Goal: Task Accomplishment & Management: Manage account settings

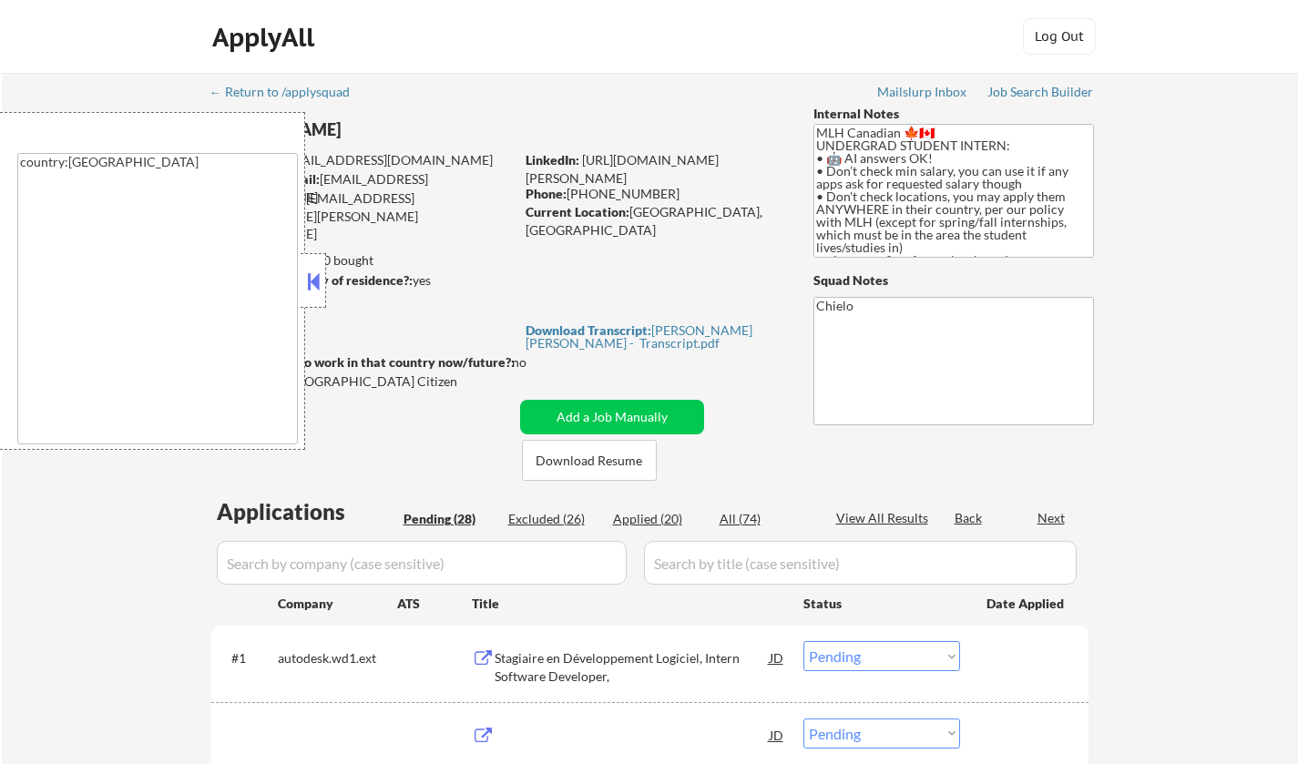
select select ""pending""
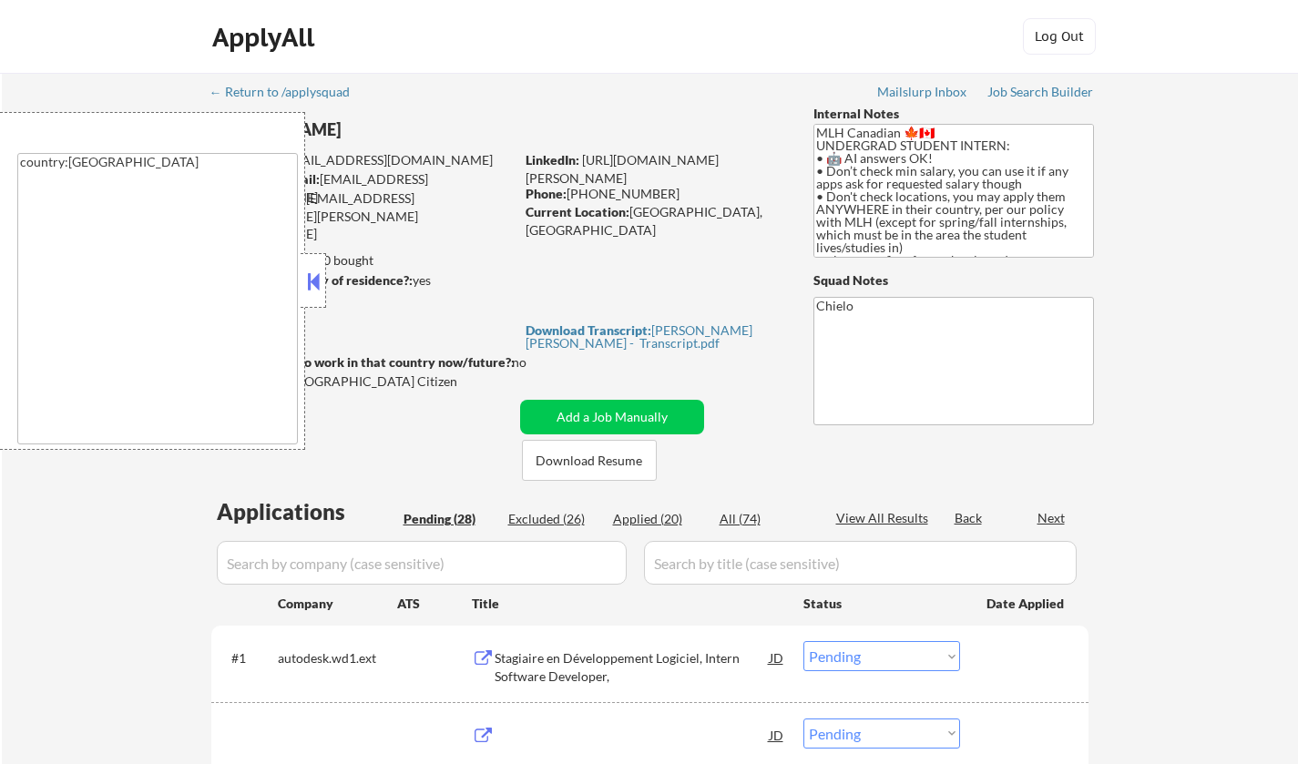
select select ""pending""
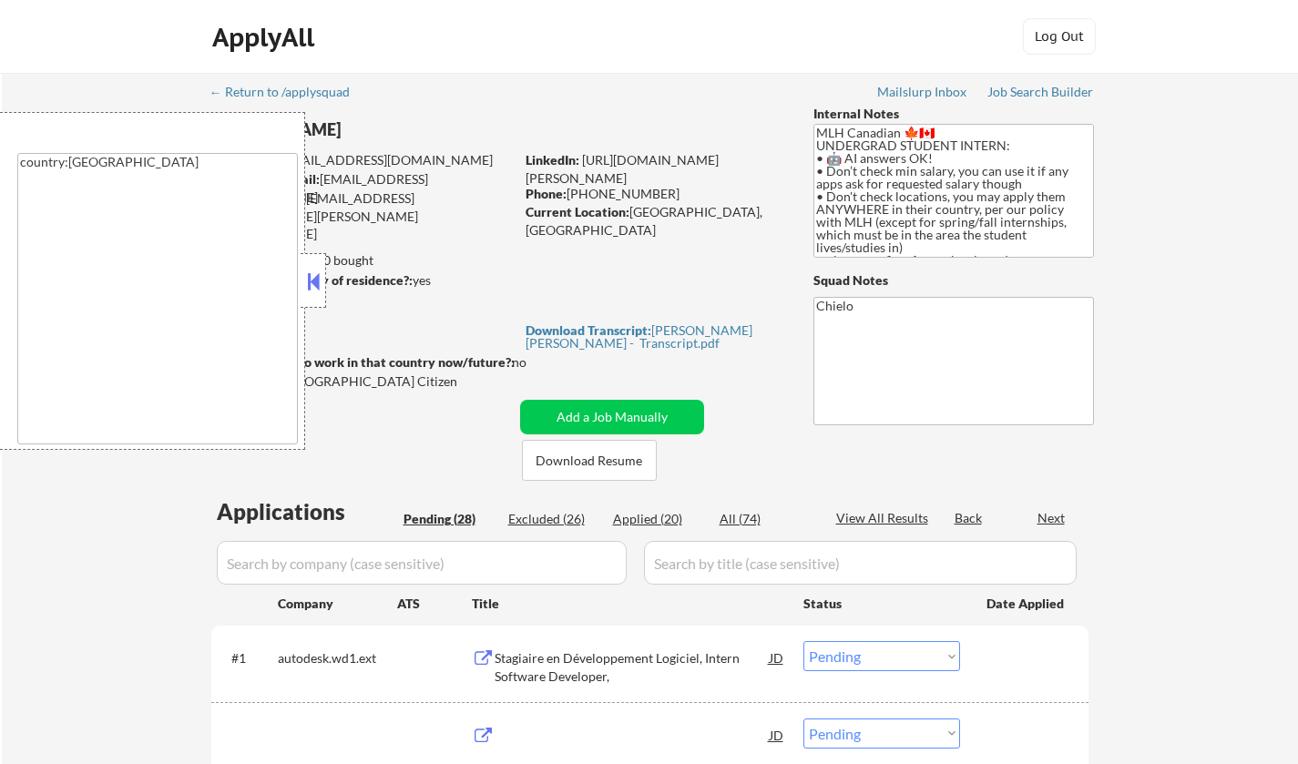
select select ""pending""
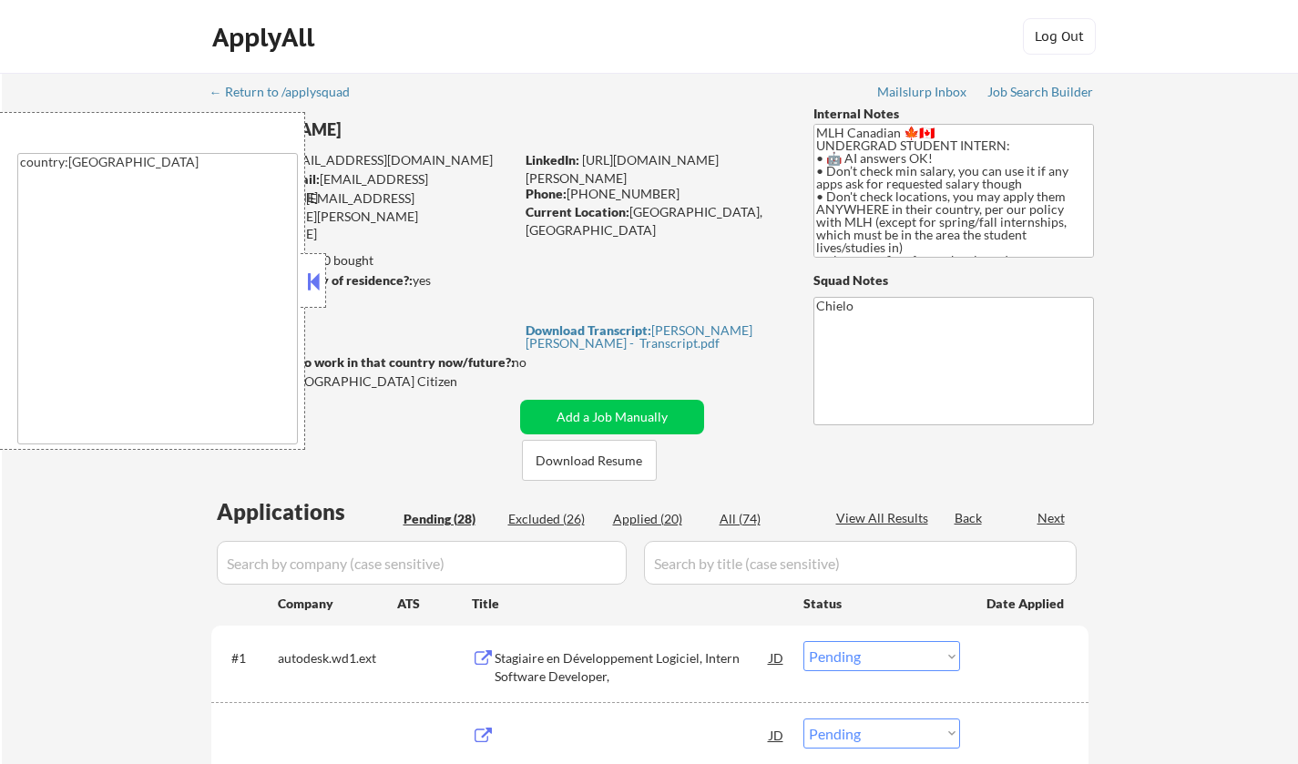
select select ""pending""
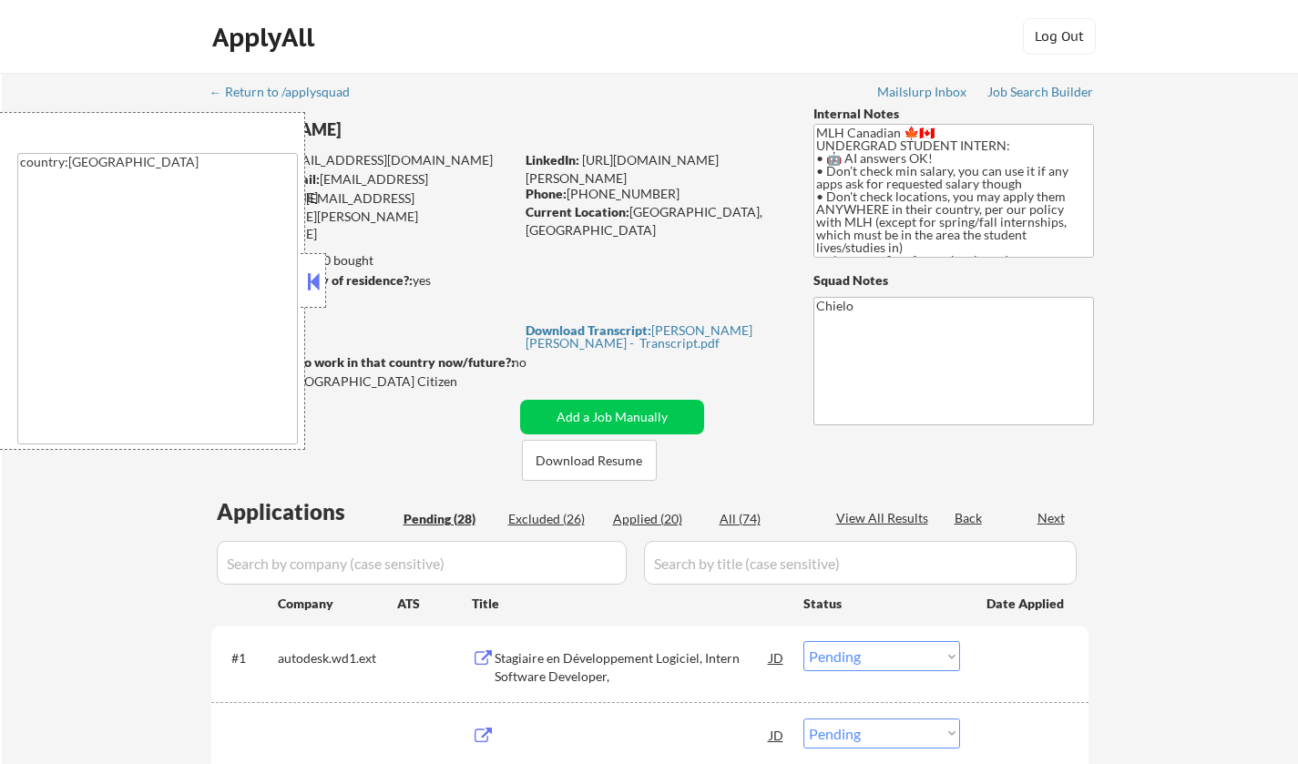
select select ""pending""
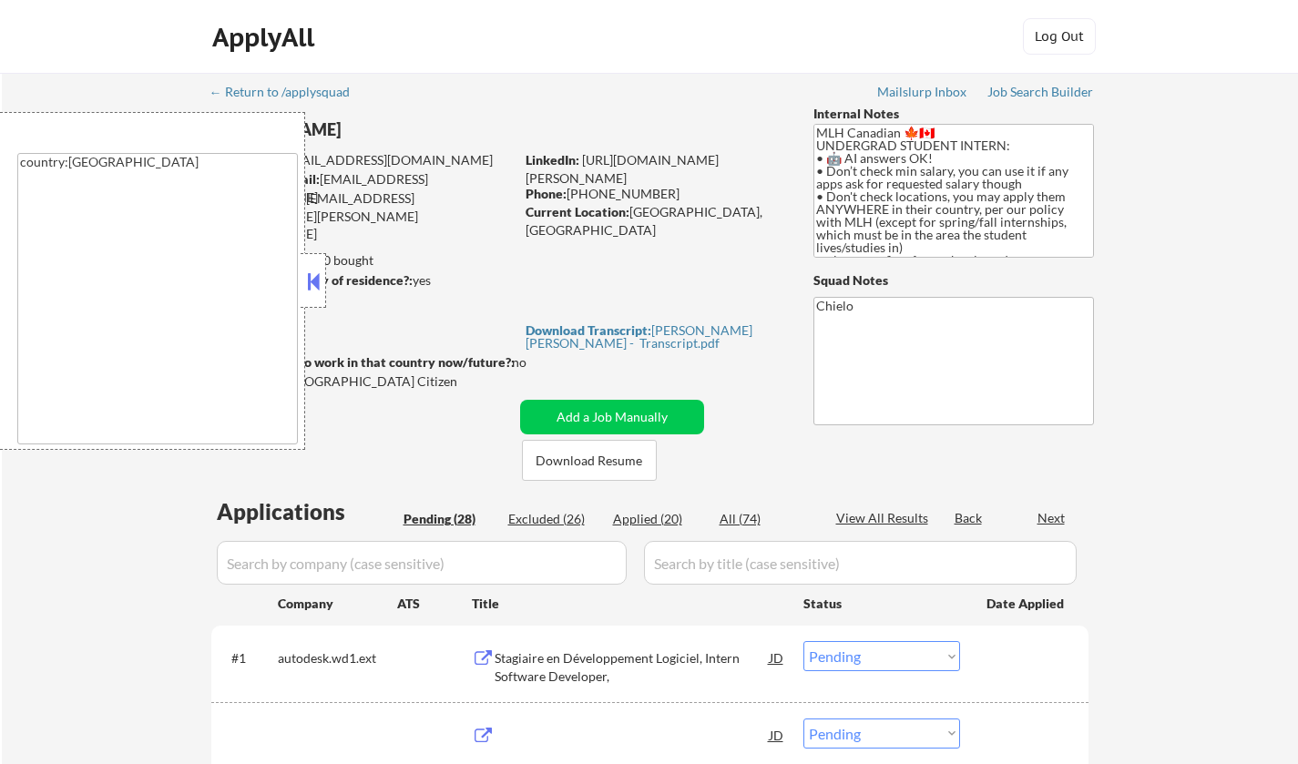
select select ""pending""
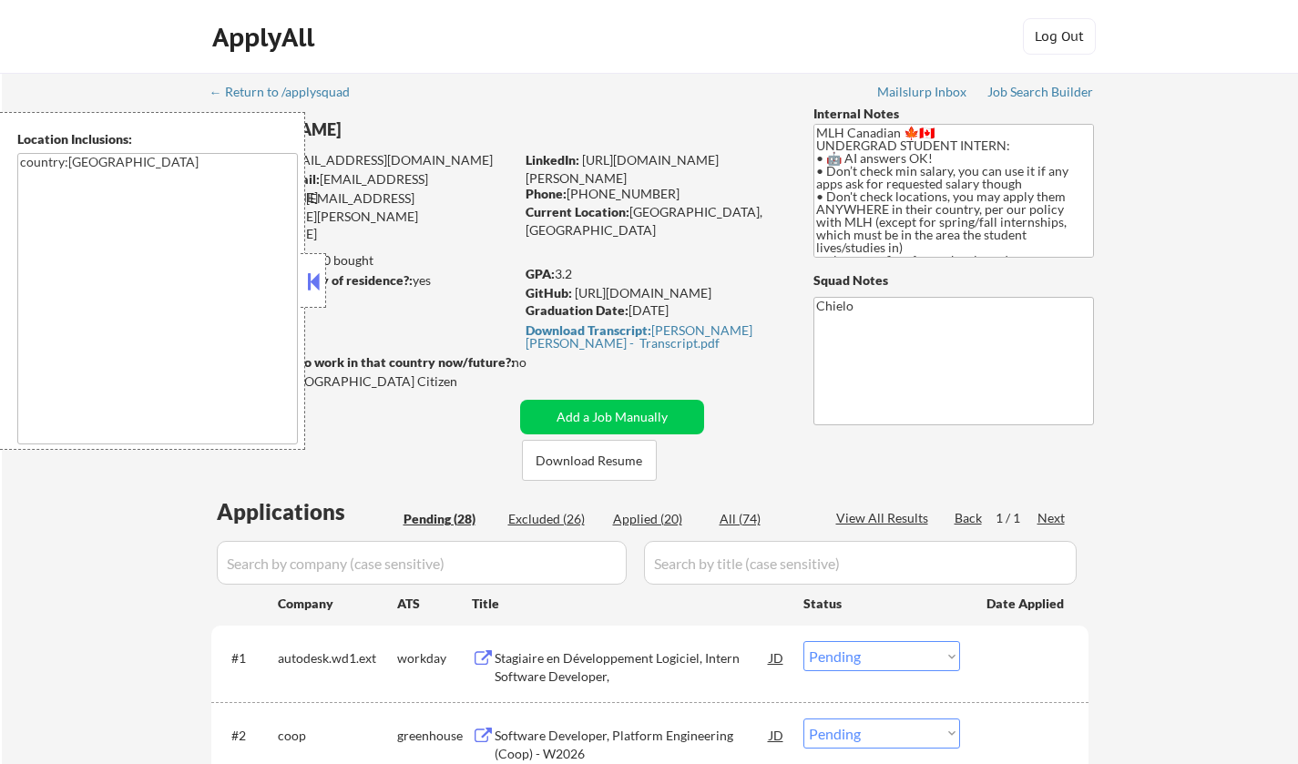
drag, startPoint x: 312, startPoint y: 266, endPoint x: 534, endPoint y: 407, distance: 263.4
click at [312, 267] on div at bounding box center [314, 280] width 26 height 55
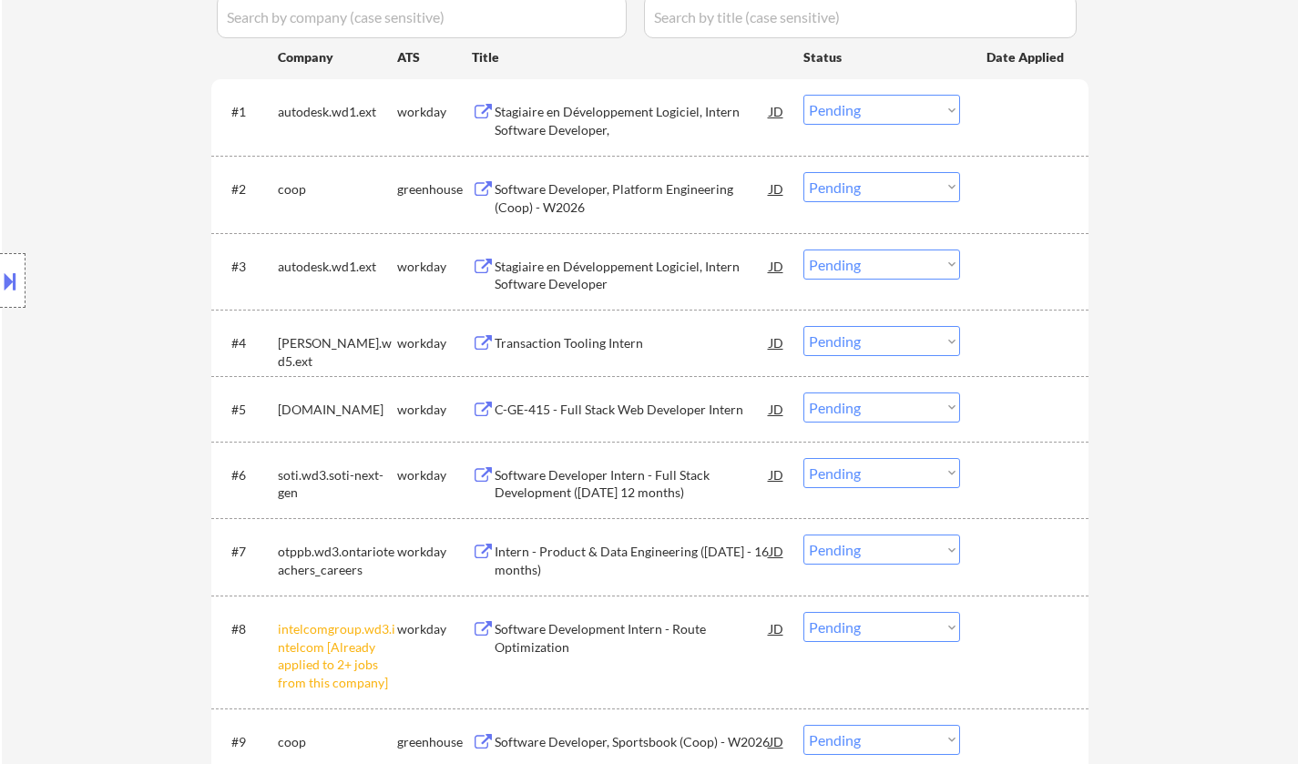
scroll to position [638, 0]
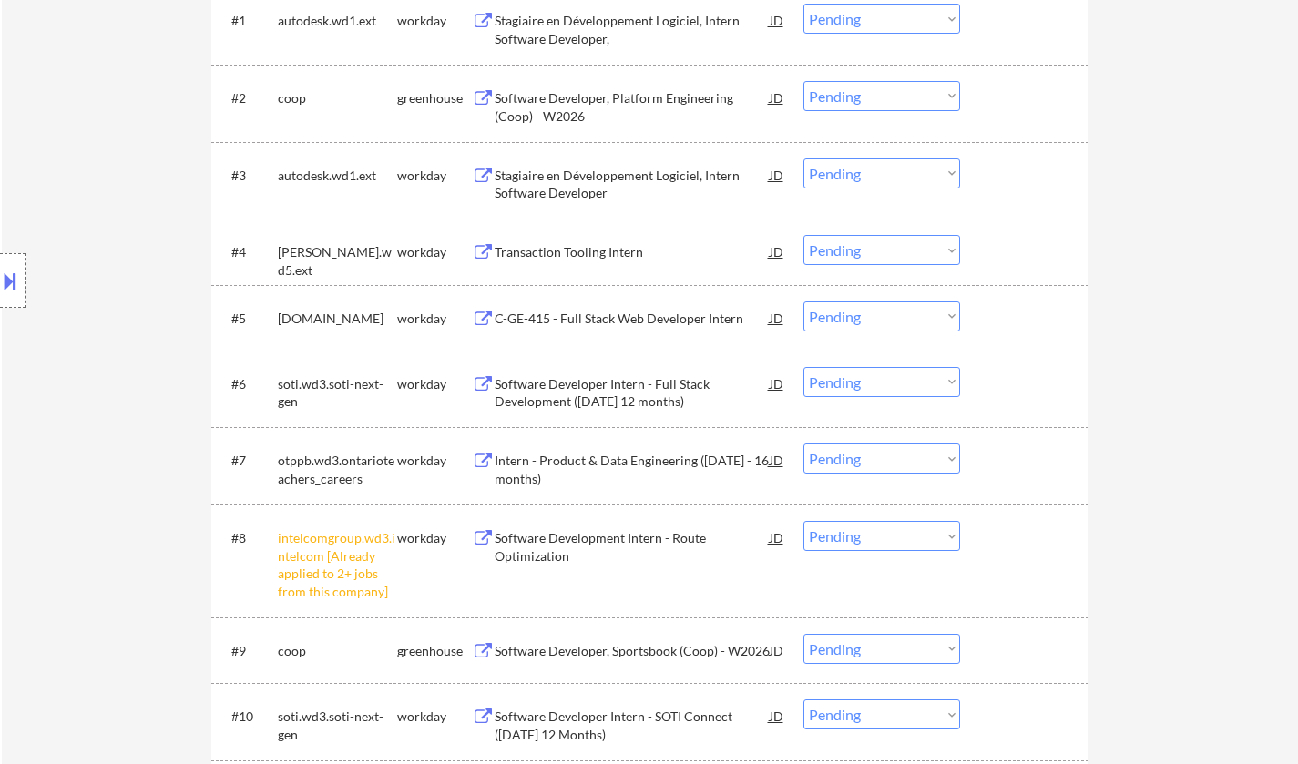
click at [876, 540] on select "Choose an option... Pending Applied Excluded (Questions) Excluded (Expired) Exc…" at bounding box center [882, 536] width 157 height 30
click at [804, 521] on select "Choose an option... Pending Applied Excluded (Questions) Excluded (Expired) Exc…" at bounding box center [882, 536] width 157 height 30
click at [610, 456] on div "Intern - Product & Data Engineering ([DATE] - 16 months)" at bounding box center [632, 470] width 275 height 36
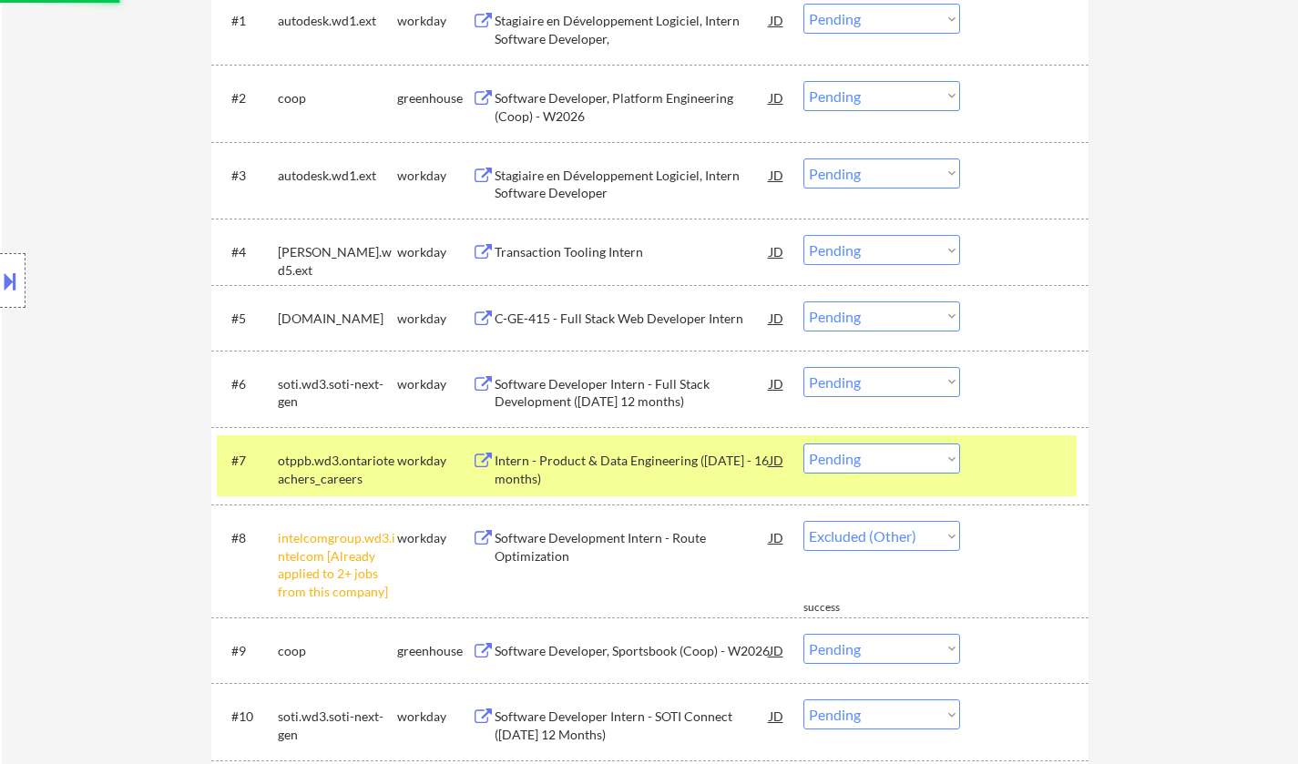
select select ""pending""
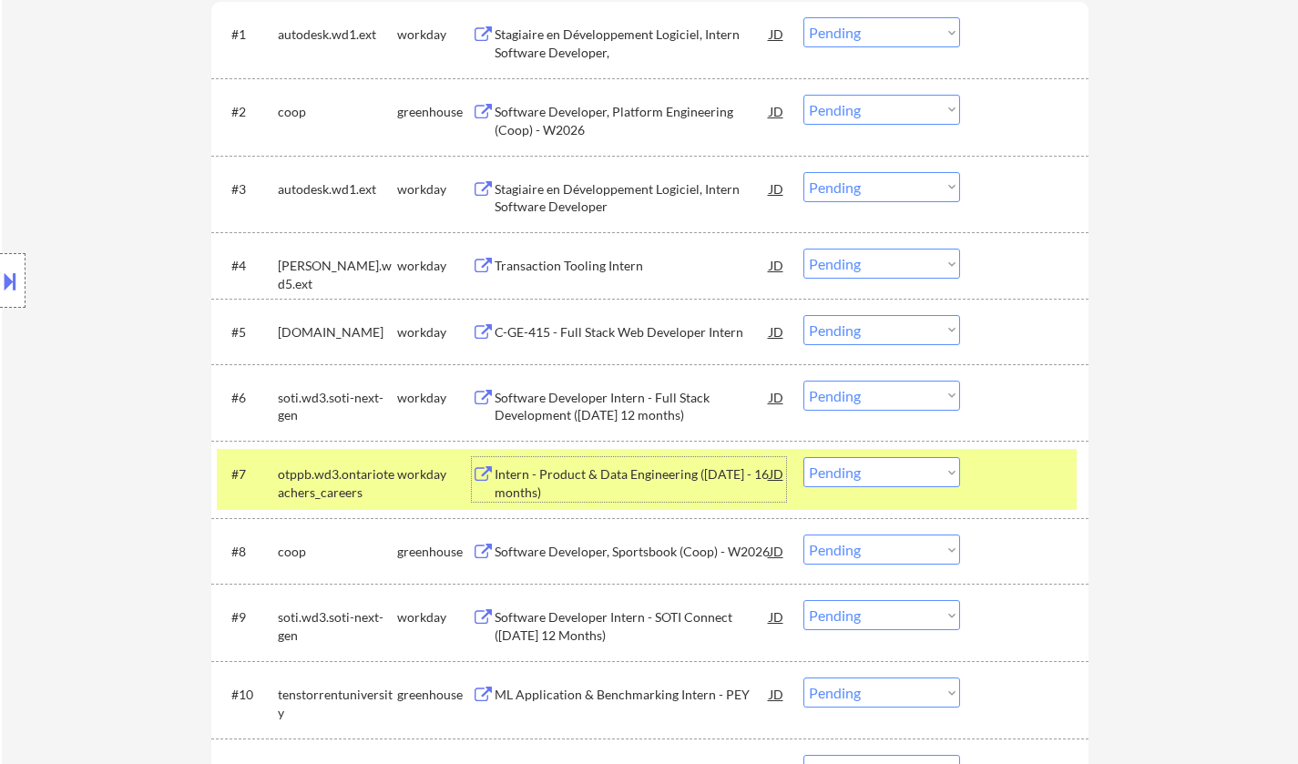
scroll to position [729, 0]
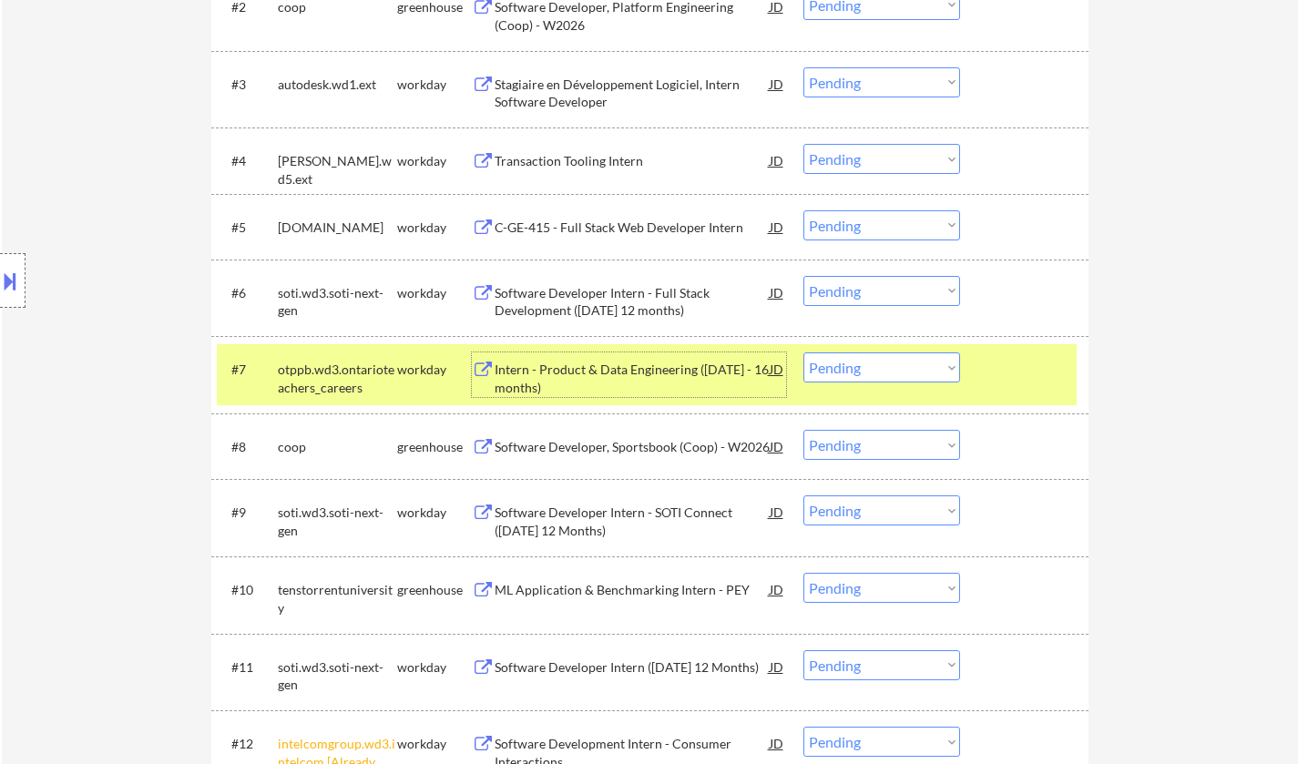
click at [924, 370] on select "Choose an option... Pending Applied Excluded (Questions) Excluded (Expired) Exc…" at bounding box center [882, 368] width 157 height 30
click at [804, 353] on select "Choose an option... Pending Applied Excluded (Questions) Excluded (Expired) Exc…" at bounding box center [882, 368] width 157 height 30
select select ""pending""
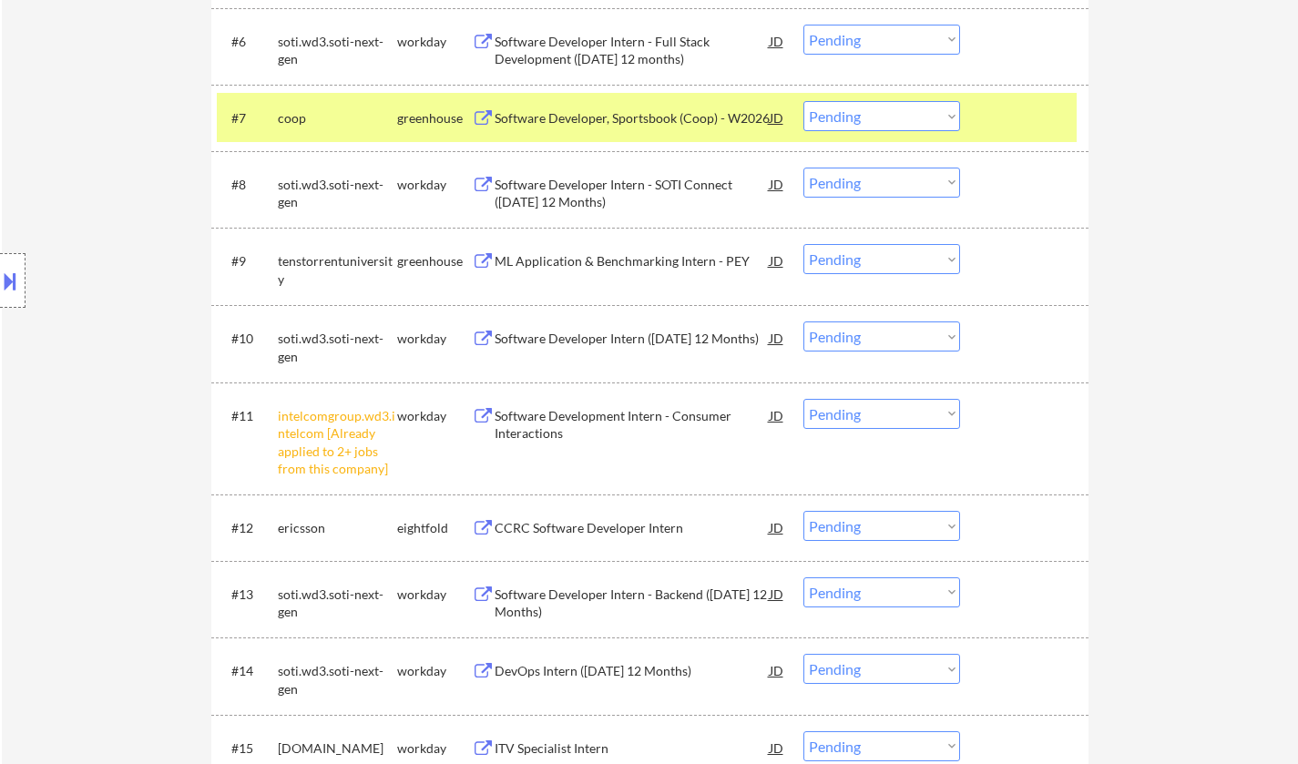
scroll to position [1002, 0]
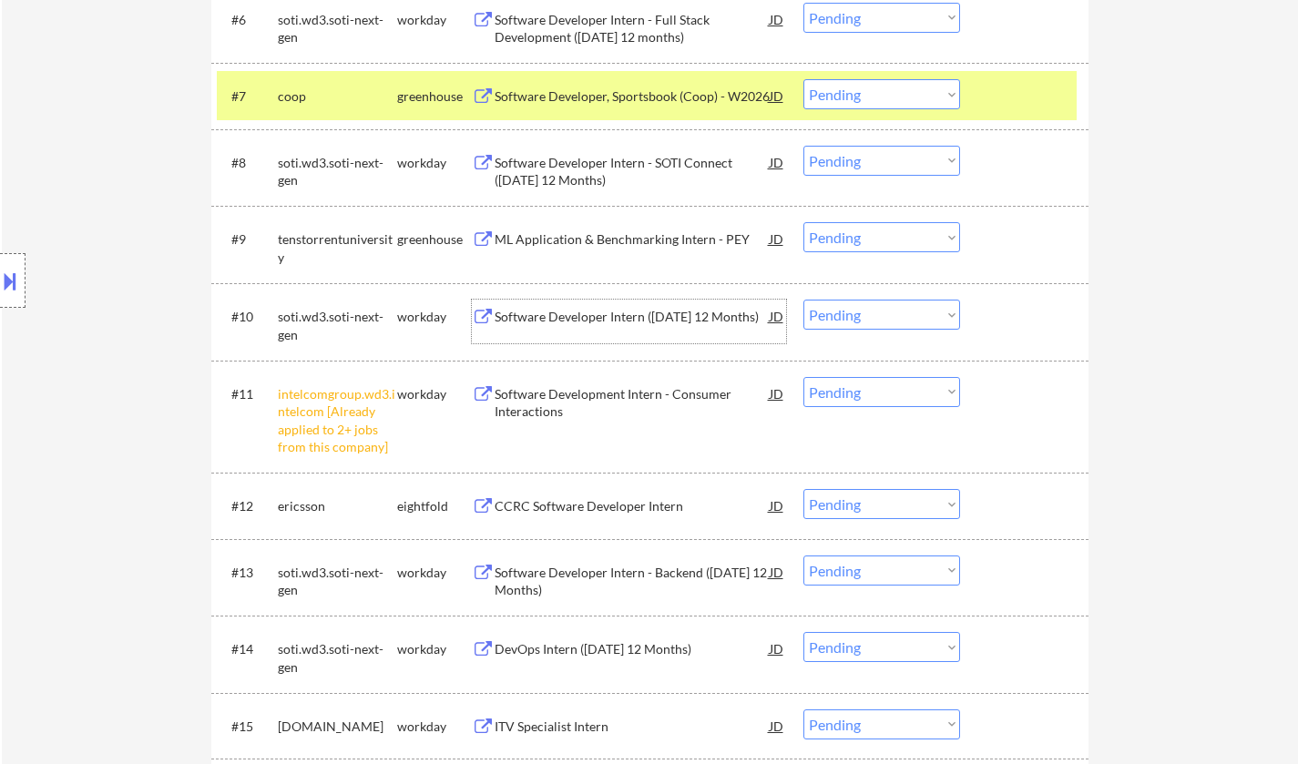
click at [578, 314] on div "Software Developer Intern ([DATE] 12 Months)" at bounding box center [632, 317] width 275 height 18
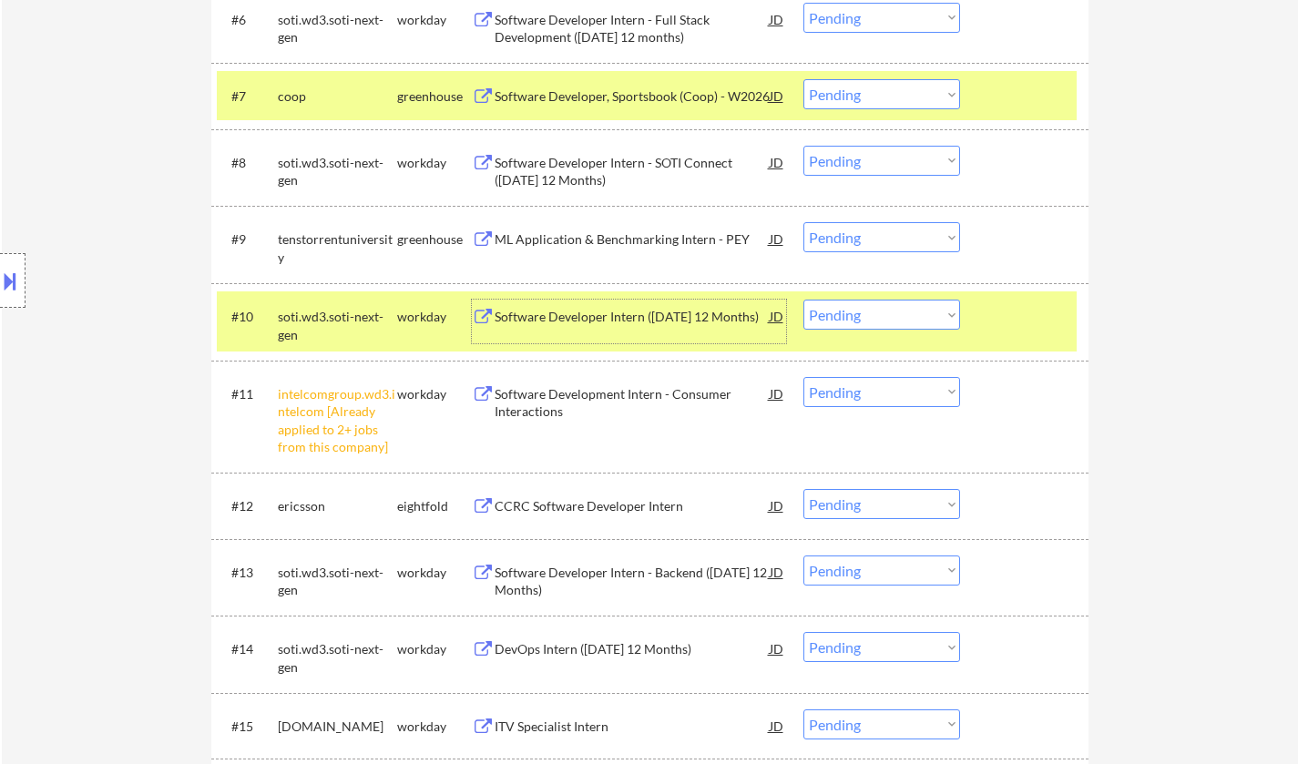
click at [896, 323] on select "Choose an option... Pending Applied Excluded (Questions) Excluded (Expired) Exc…" at bounding box center [882, 315] width 157 height 30
click at [804, 300] on select "Choose an option... Pending Applied Excluded (Questions) Excluded (Expired) Exc…" at bounding box center [882, 315] width 157 height 30
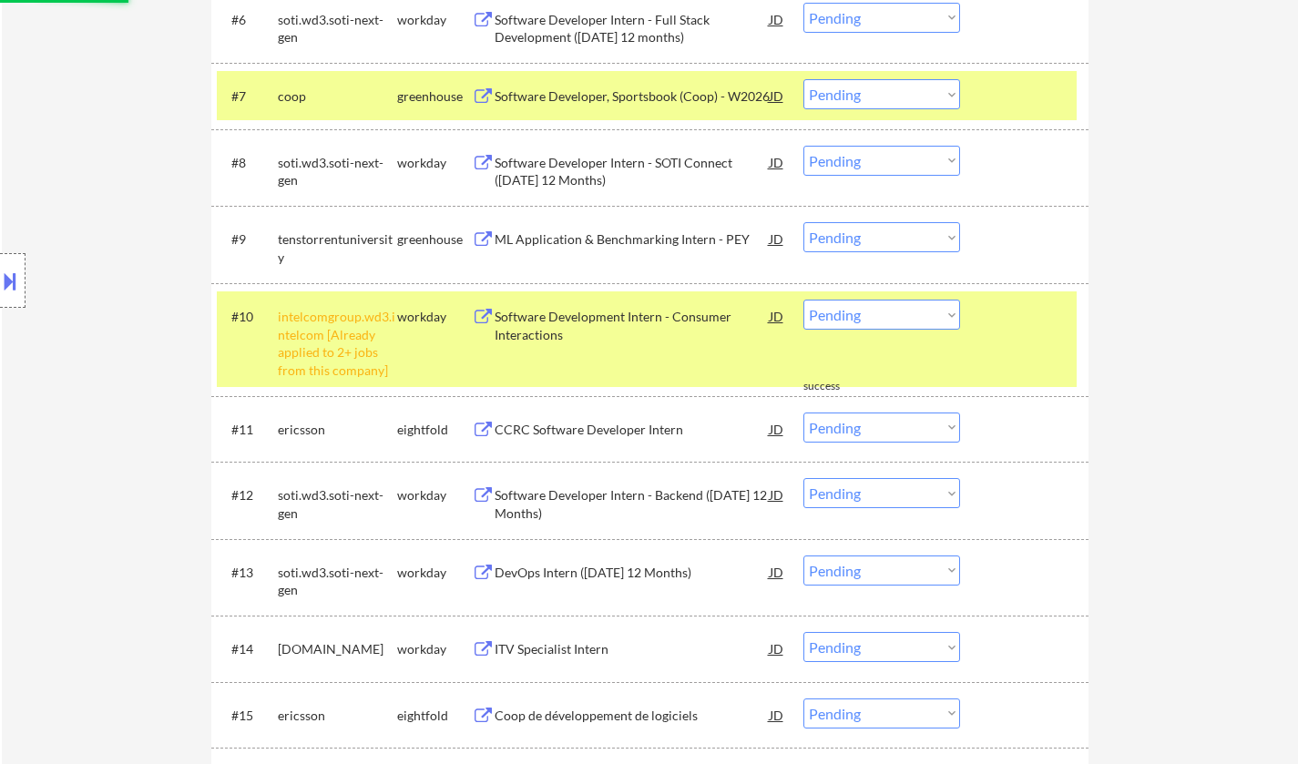
drag, startPoint x: 869, startPoint y: 313, endPoint x: 960, endPoint y: 446, distance: 161.2
click at [870, 312] on select "Choose an option... Pending Applied Excluded (Questions) Excluded (Expired) Exc…" at bounding box center [882, 315] width 157 height 30
click at [804, 300] on select "Choose an option... Pending Applied Excluded (Questions) Excluded (Expired) Exc…" at bounding box center [882, 315] width 157 height 30
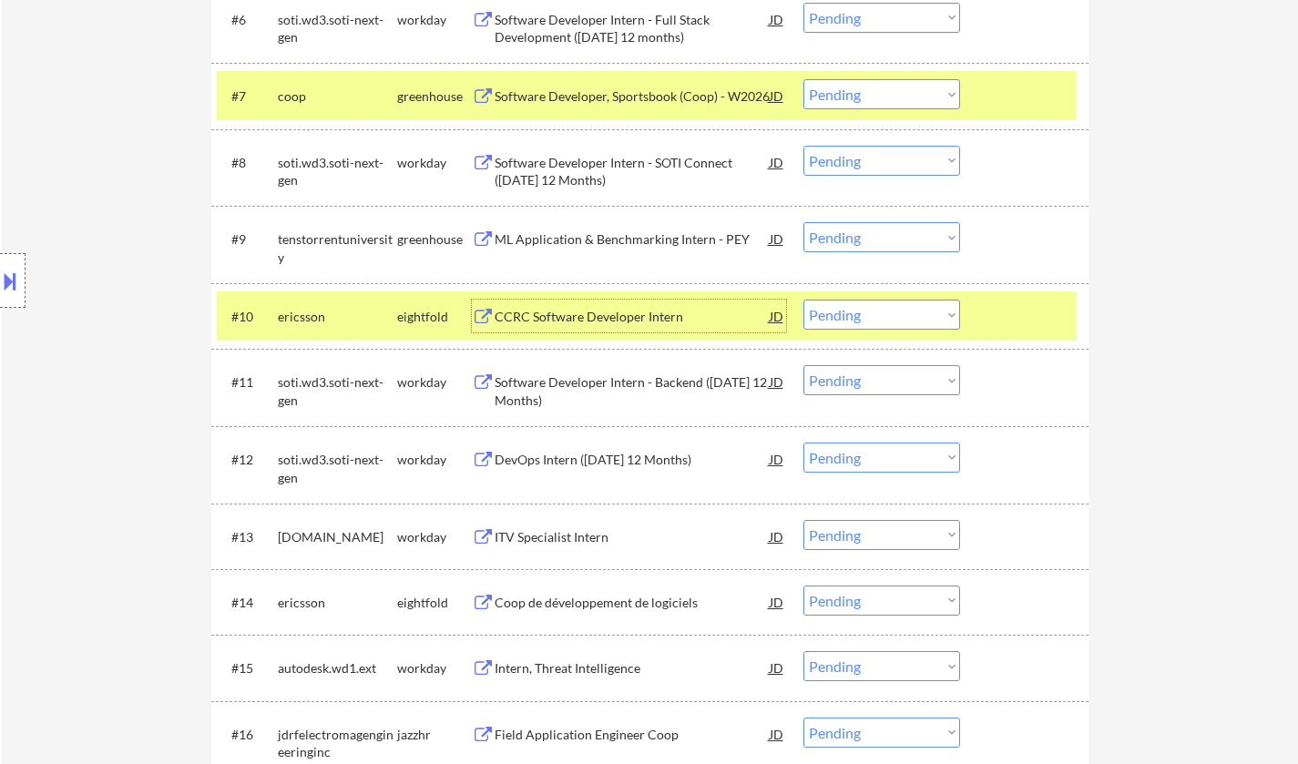
click at [592, 322] on div "CCRC Software Developer Intern" at bounding box center [632, 317] width 275 height 18
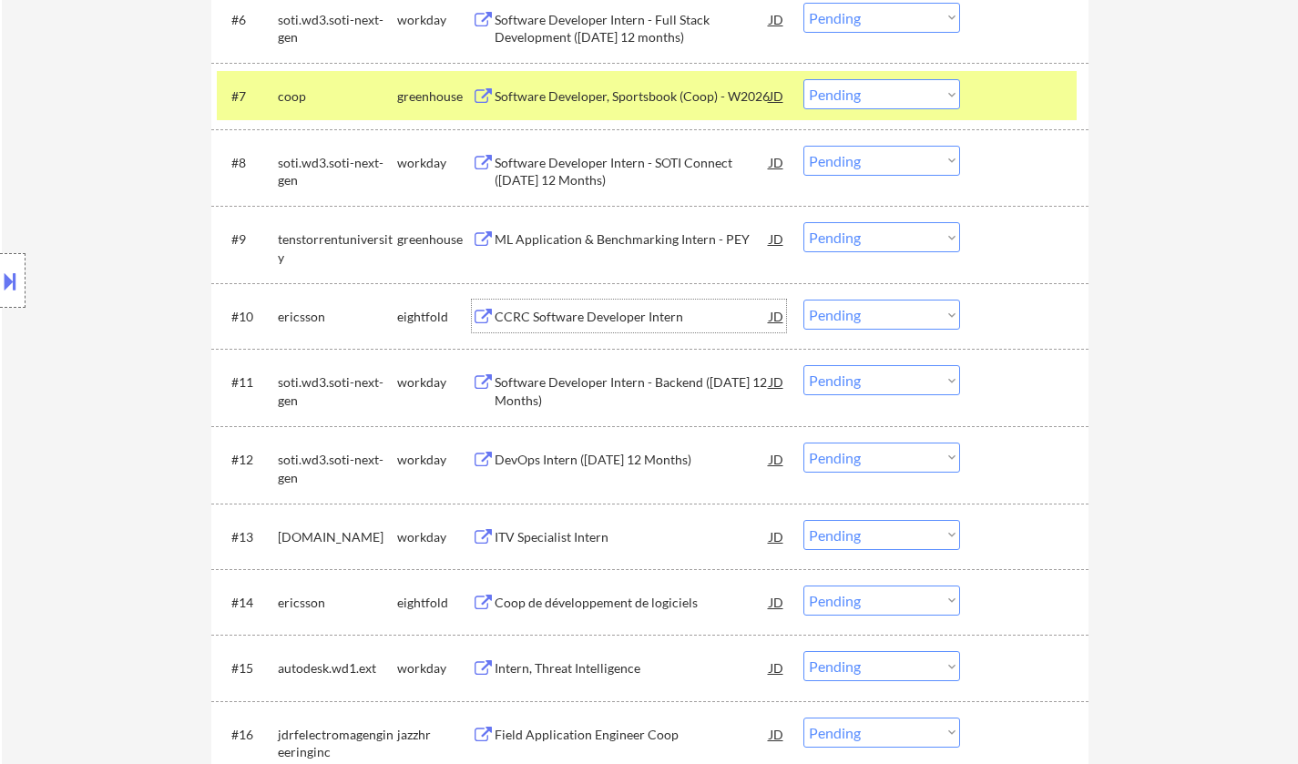
click at [874, 330] on div "#10 ericsson eightfold CCRC Software Developer Intern JD Choose an option... Pe…" at bounding box center [647, 316] width 860 height 49
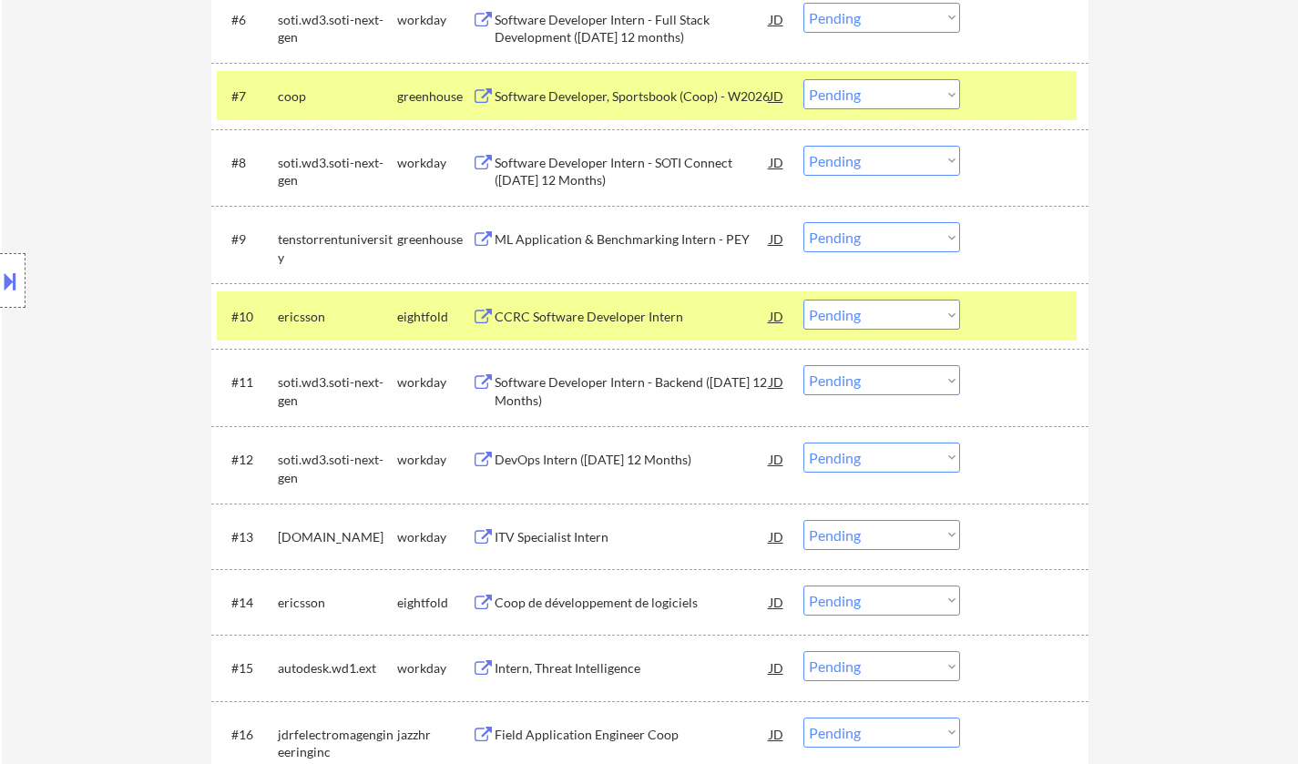
click at [858, 318] on select "Choose an option... Pending Applied Excluded (Questions) Excluded (Expired) Exc…" at bounding box center [882, 315] width 157 height 30
click at [804, 300] on select "Choose an option... Pending Applied Excluded (Questions) Excluded (Expired) Exc…" at bounding box center [882, 315] width 157 height 30
select select ""pending""
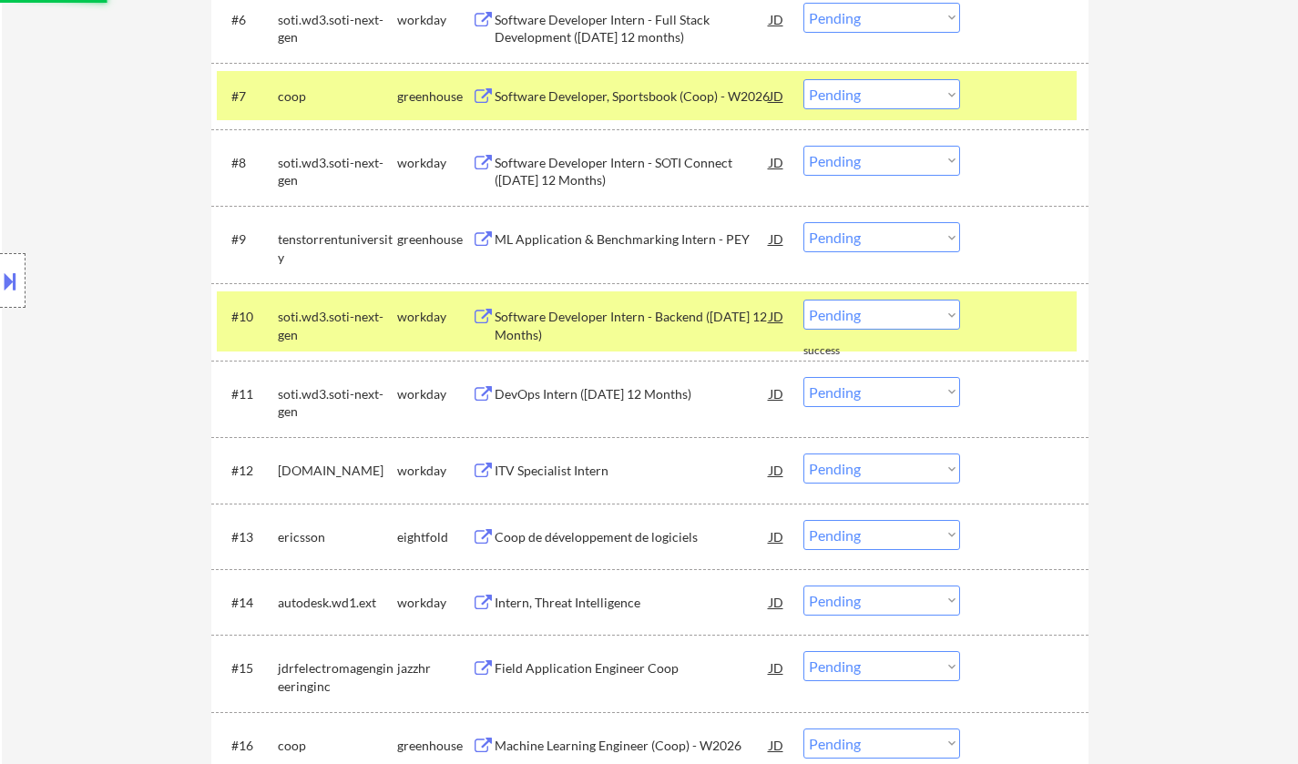
scroll to position [1185, 0]
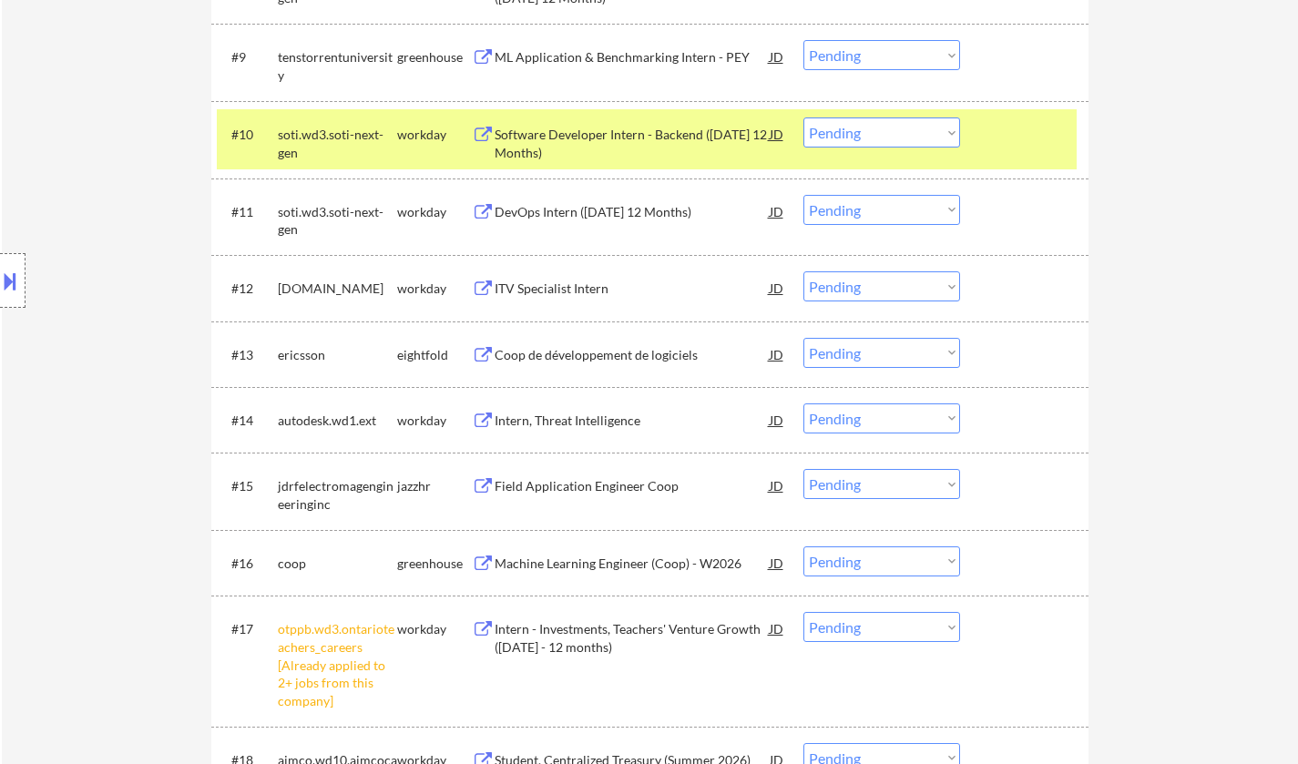
click at [557, 293] on div "ITV Specialist Intern" at bounding box center [632, 289] width 275 height 18
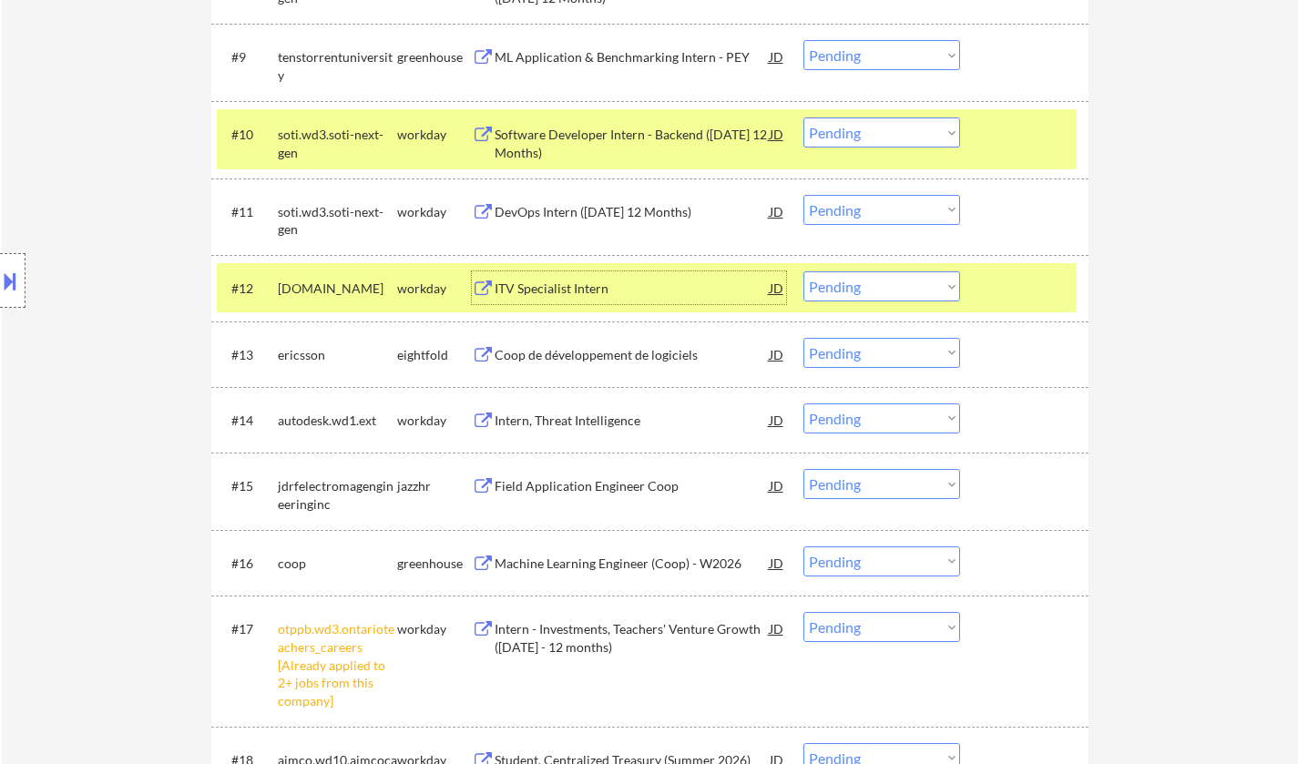
click at [918, 279] on select "Choose an option... Pending Applied Excluded (Questions) Excluded (Expired) Exc…" at bounding box center [882, 287] width 157 height 30
click at [804, 272] on select "Choose an option... Pending Applied Excluded (Questions) Excluded (Expired) Exc…" at bounding box center [882, 287] width 157 height 30
select select ""pending""
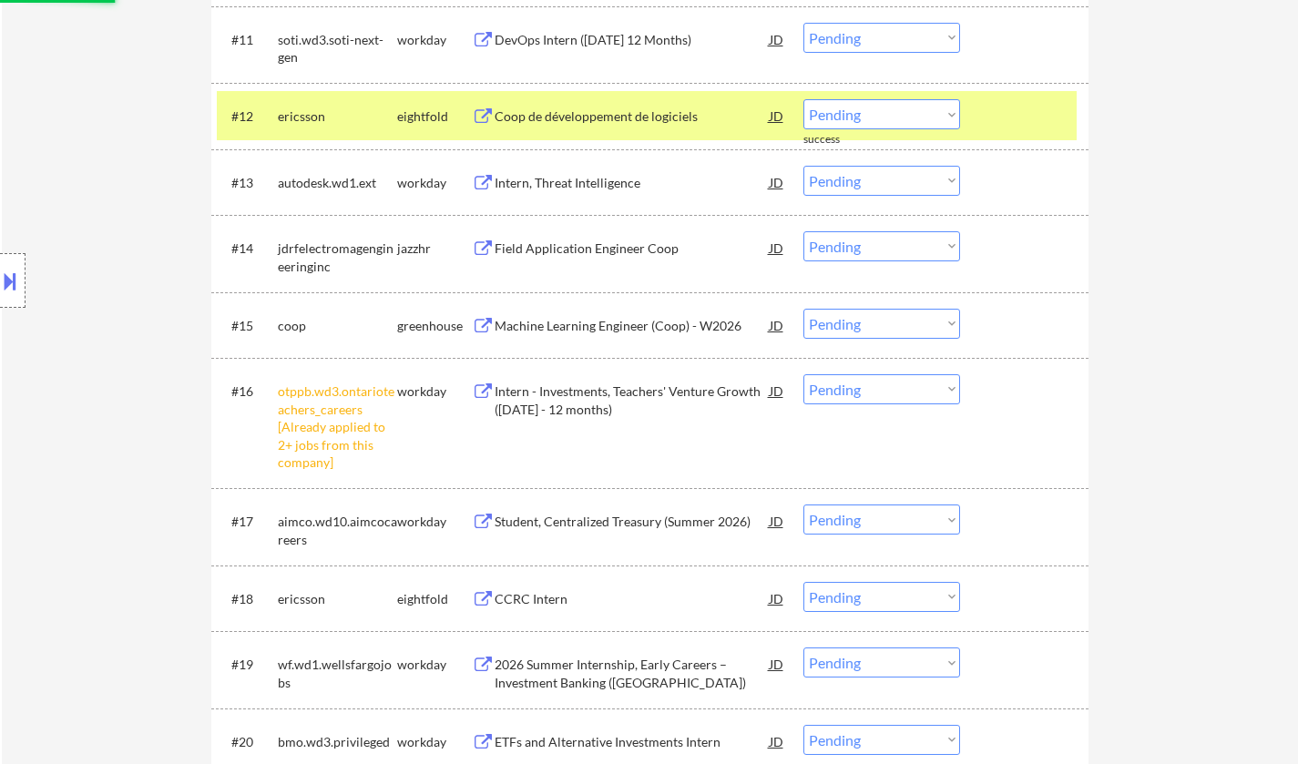
scroll to position [1367, 0]
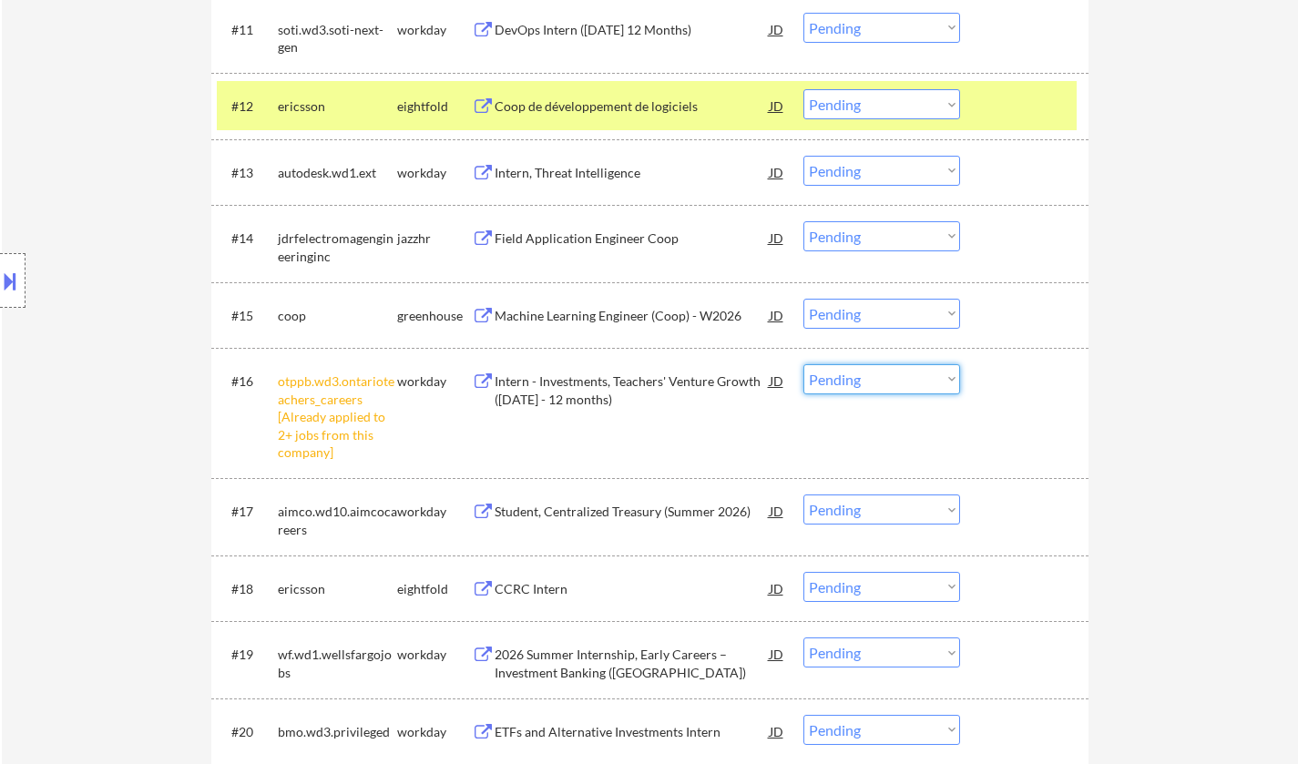
click at [896, 370] on select "Choose an option... Pending Applied Excluded (Questions) Excluded (Expired) Exc…" at bounding box center [882, 379] width 157 height 30
click at [804, 364] on select "Choose an option... Pending Applied Excluded (Questions) Excluded (Expired) Exc…" at bounding box center [882, 379] width 157 height 30
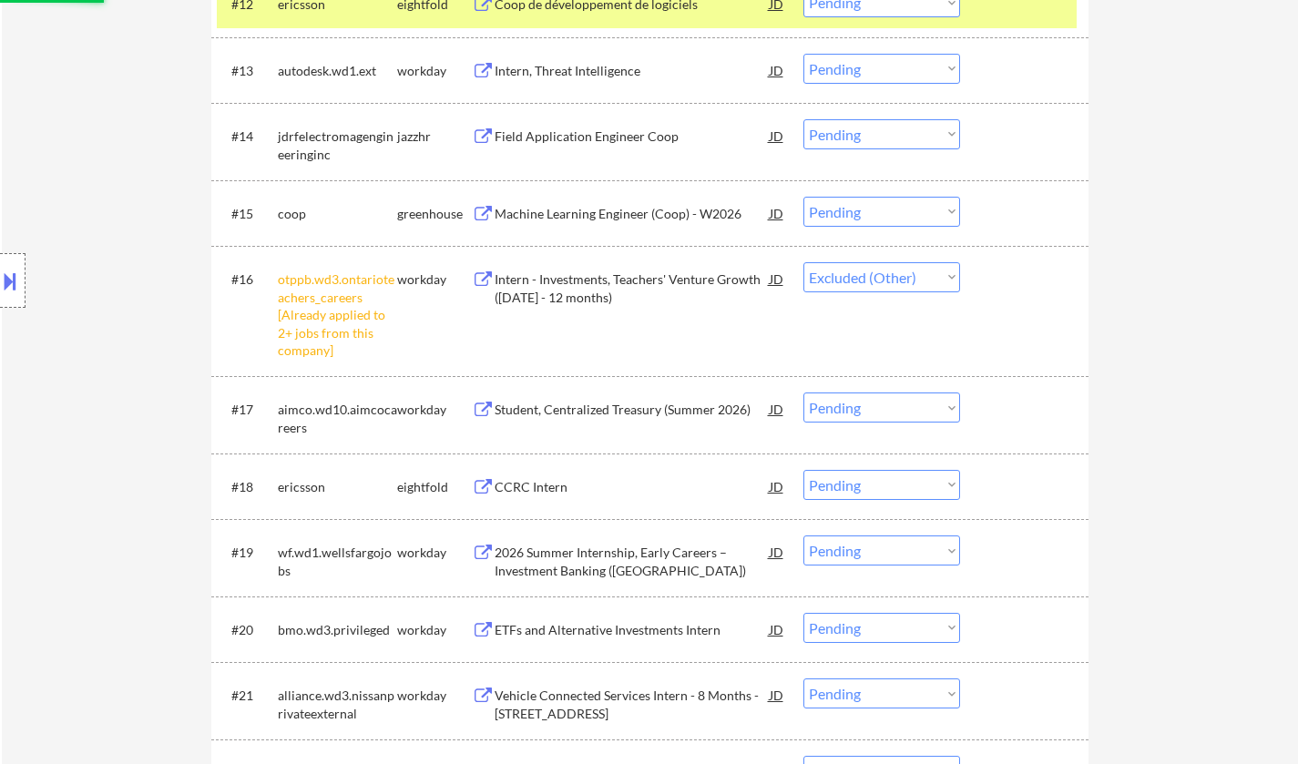
scroll to position [1549, 0]
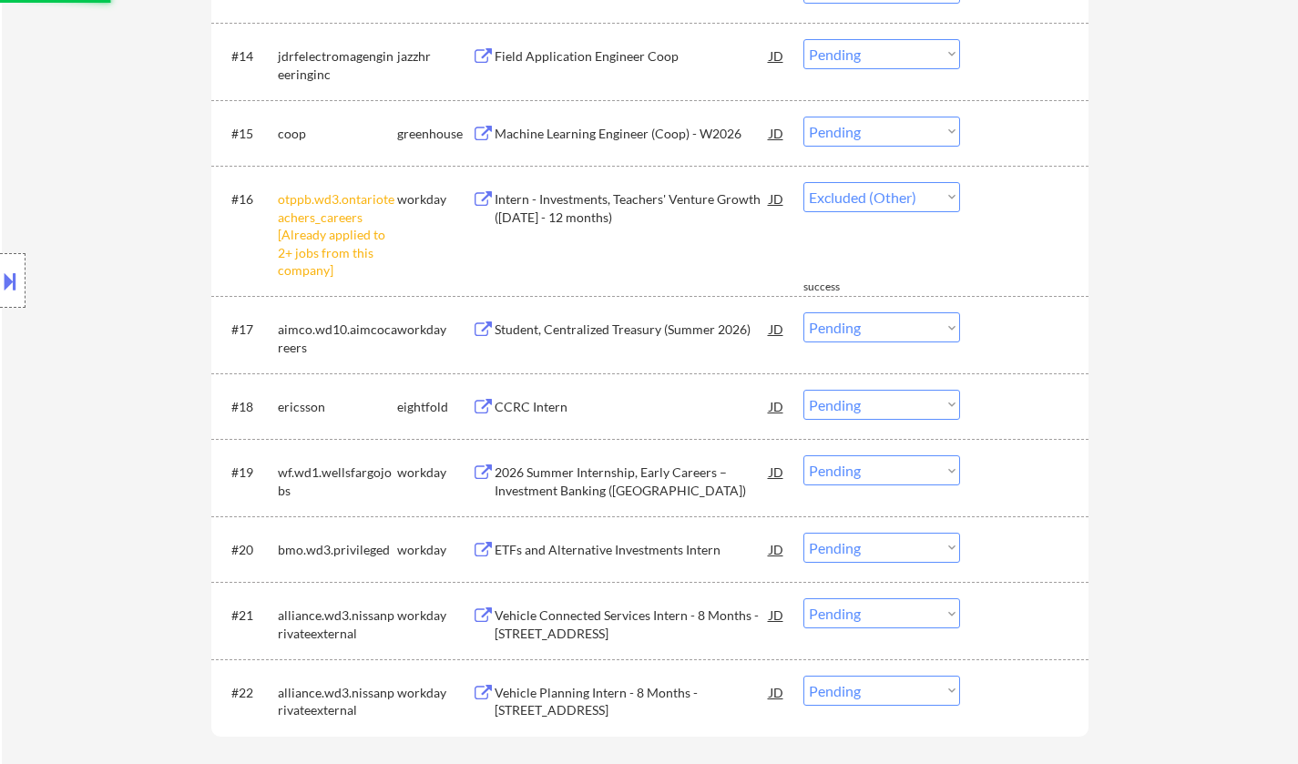
select select ""pending""
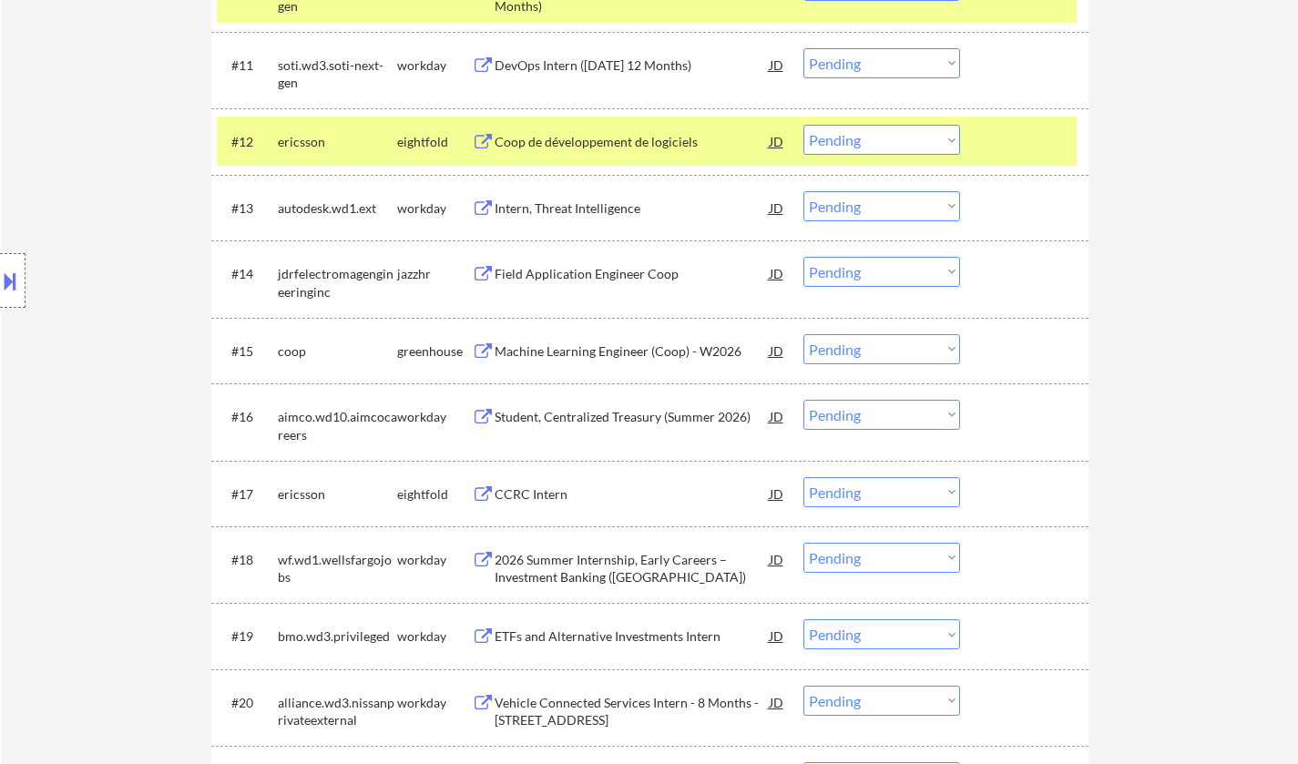
scroll to position [1276, 0]
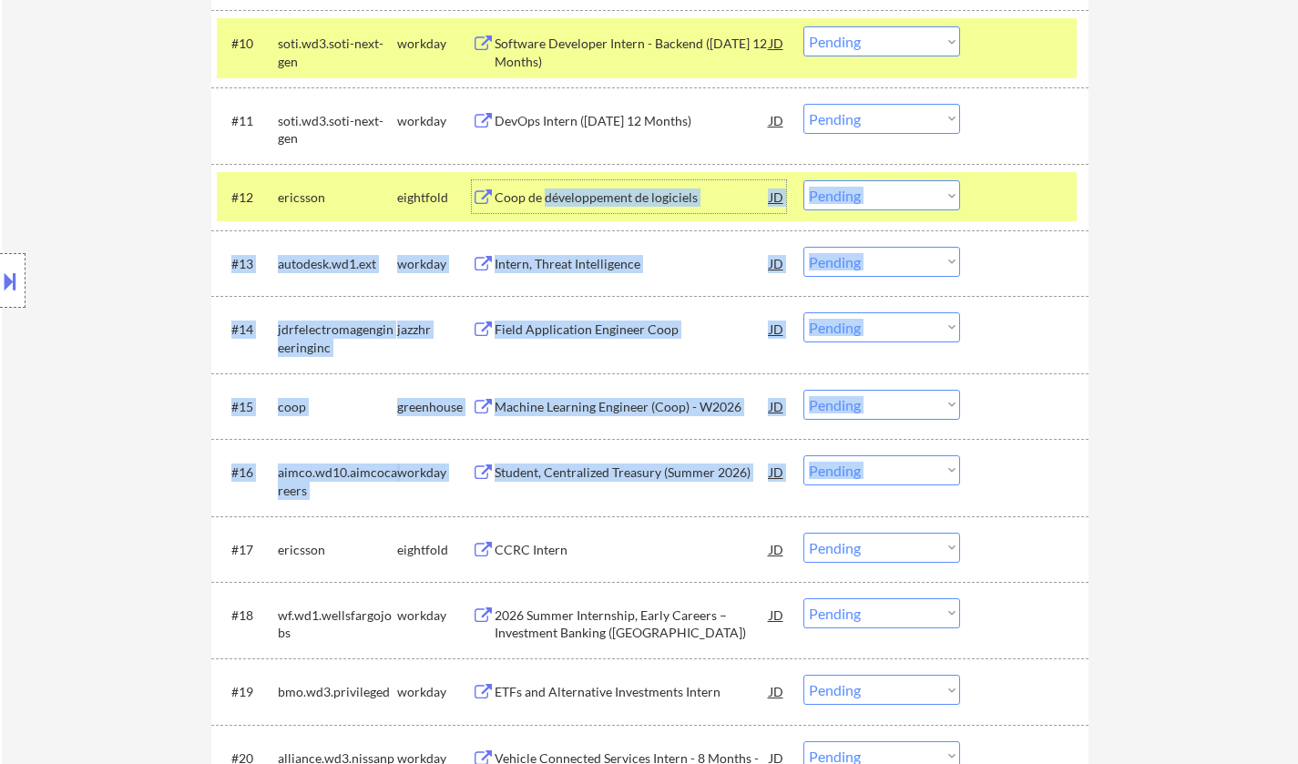
drag, startPoint x: 544, startPoint y: 200, endPoint x: 576, endPoint y: 447, distance: 249.0
click at [576, 447] on div "#1 autodesk.wd1.ext workday Stagiaire en Développement Logiciel, Intern Softwar…" at bounding box center [649, 114] width 877 height 1529
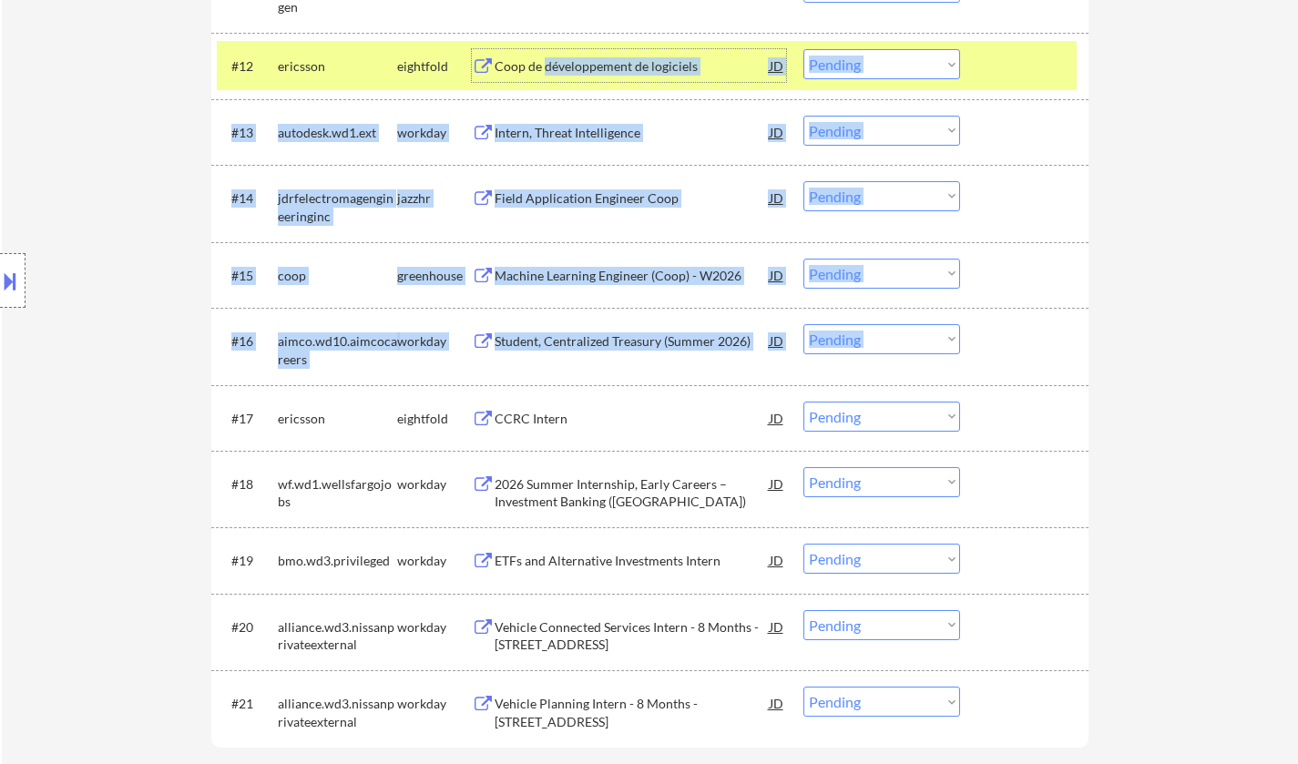
scroll to position [1458, 0]
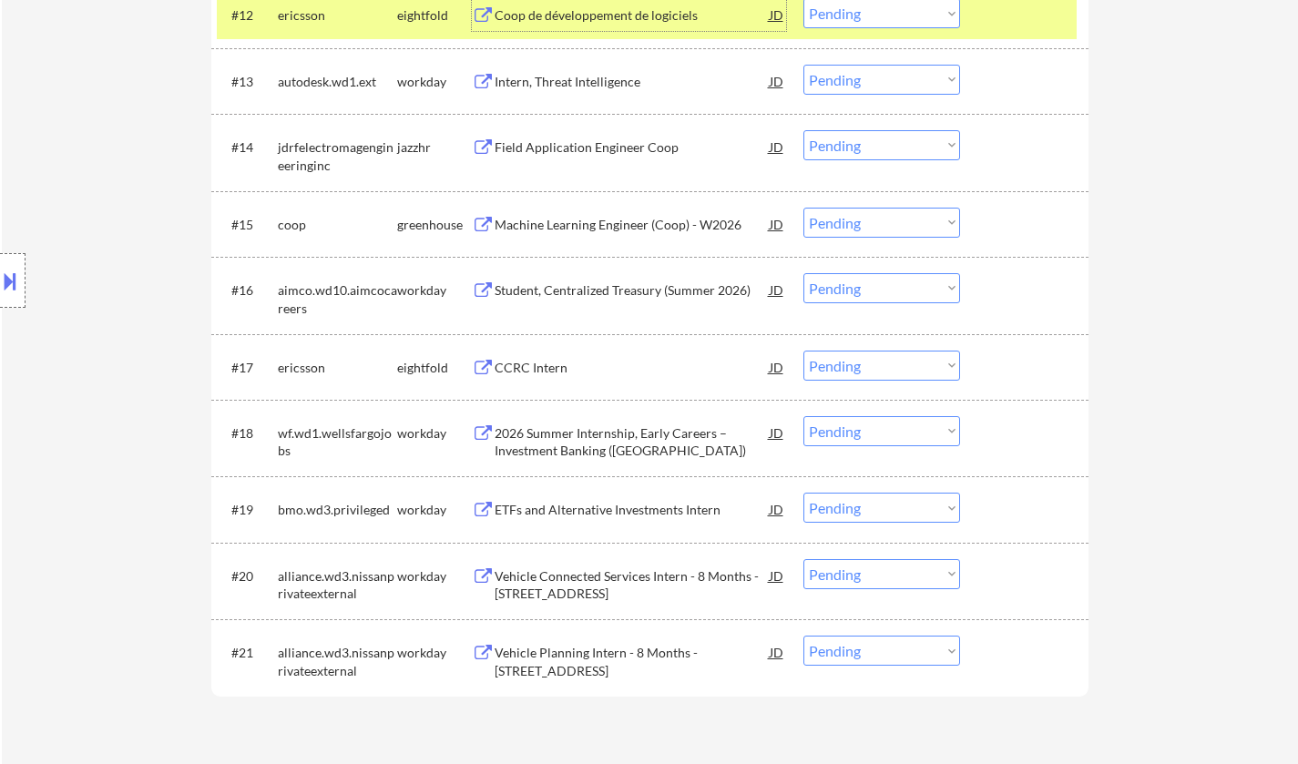
click at [539, 370] on div "CCRC Intern" at bounding box center [632, 368] width 275 height 18
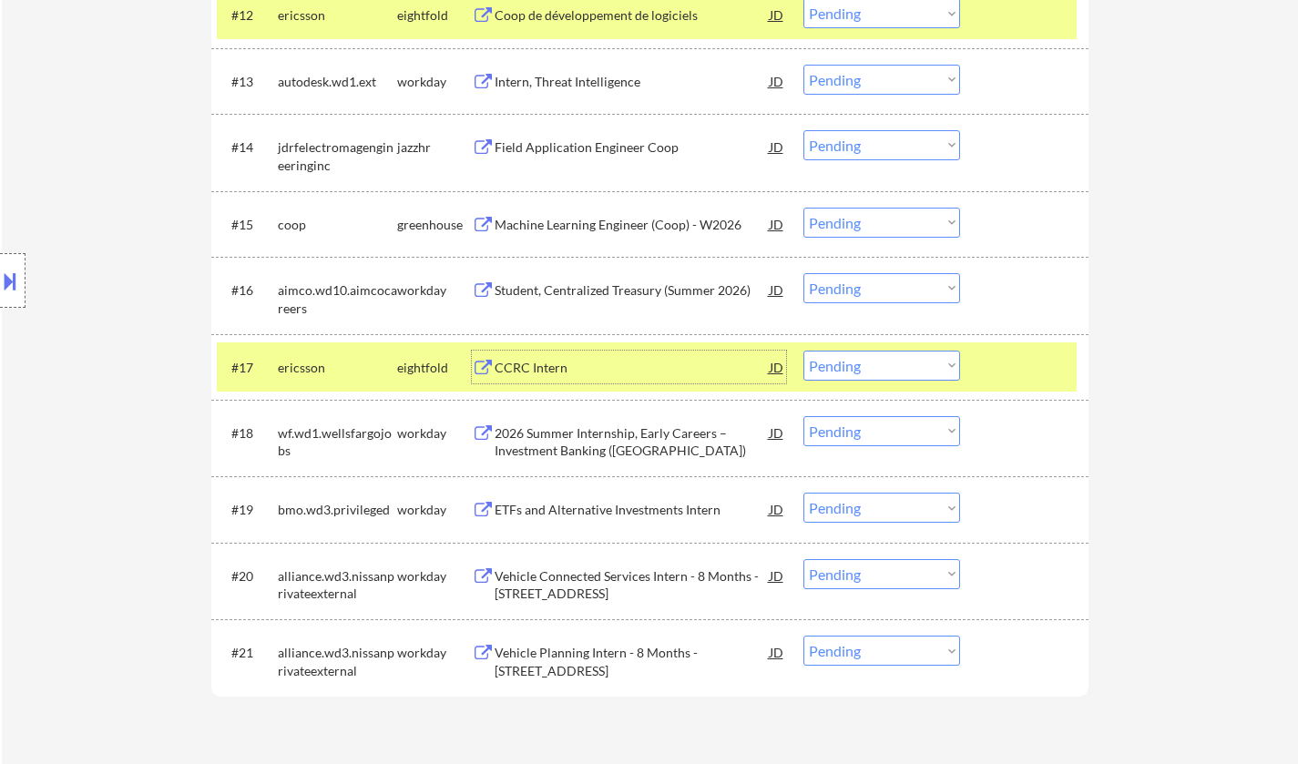
click at [872, 376] on select "Choose an option... Pending Applied Excluded (Questions) Excluded (Expired) Exc…" at bounding box center [882, 366] width 157 height 30
click at [804, 351] on select "Choose an option... Pending Applied Excluded (Questions) Excluded (Expired) Exc…" at bounding box center [882, 366] width 157 height 30
select select ""pending""
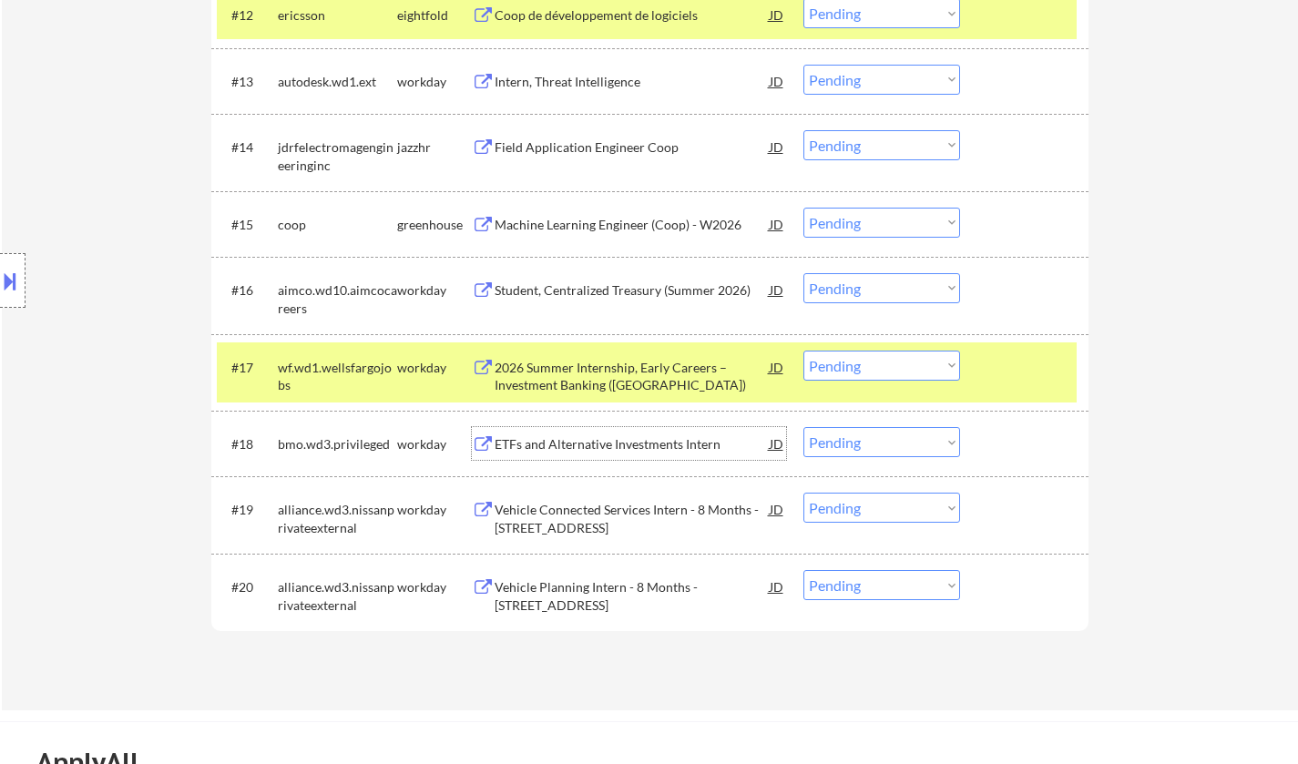
click at [642, 441] on div "ETFs and Alternative Investments Intern" at bounding box center [632, 445] width 275 height 18
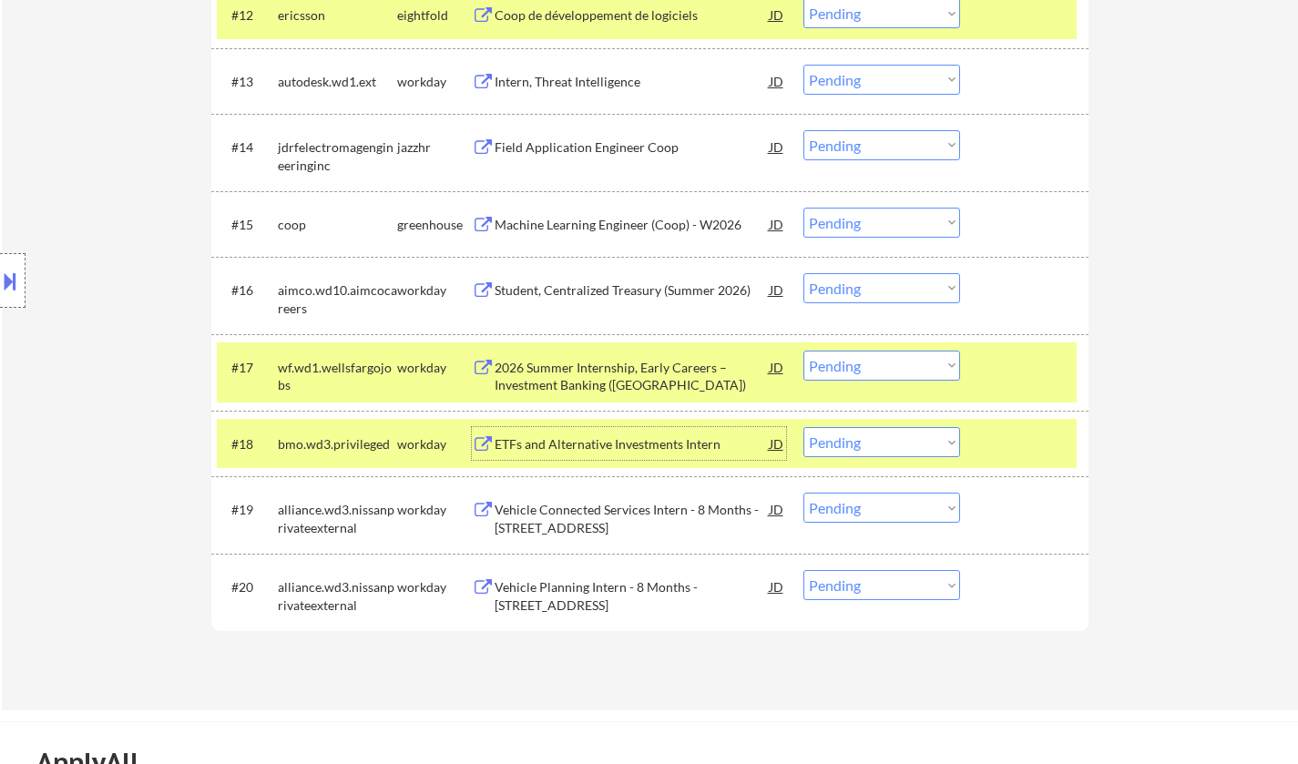
click at [891, 443] on select "Choose an option... Pending Applied Excluded (Questions) Excluded (Expired) Exc…" at bounding box center [882, 442] width 157 height 30
click at [804, 427] on select "Choose an option... Pending Applied Excluded (Questions) Excluded (Expired) Exc…" at bounding box center [882, 442] width 157 height 30
select select ""pending""
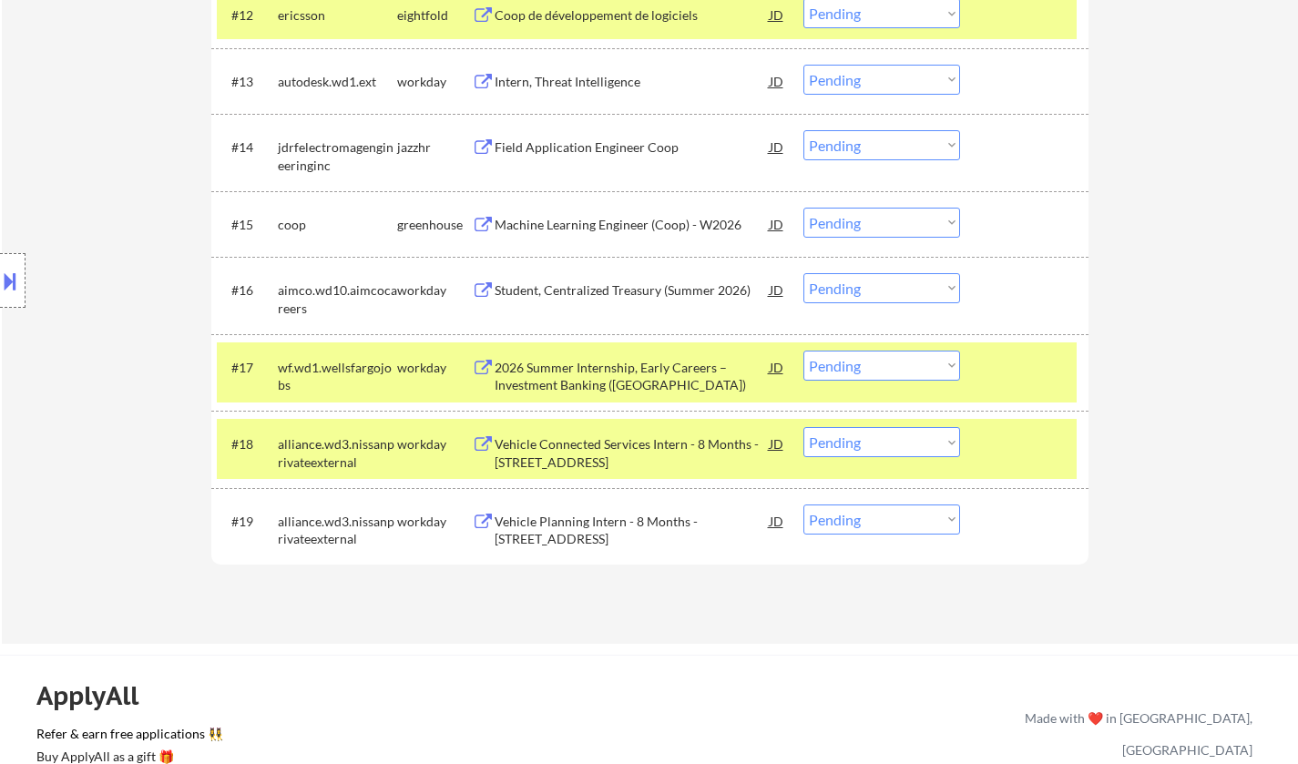
click at [581, 147] on div "Field Application Engineer Coop" at bounding box center [632, 147] width 275 height 18
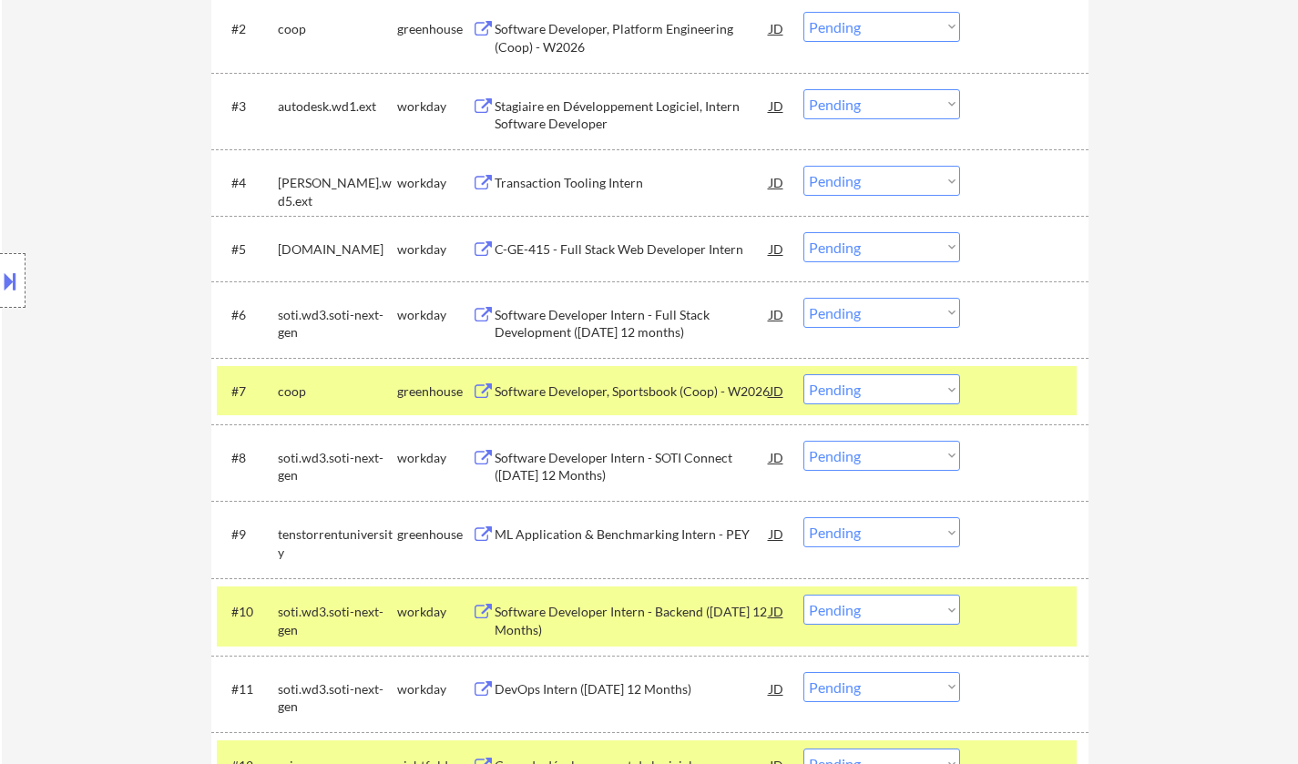
scroll to position [729, 0]
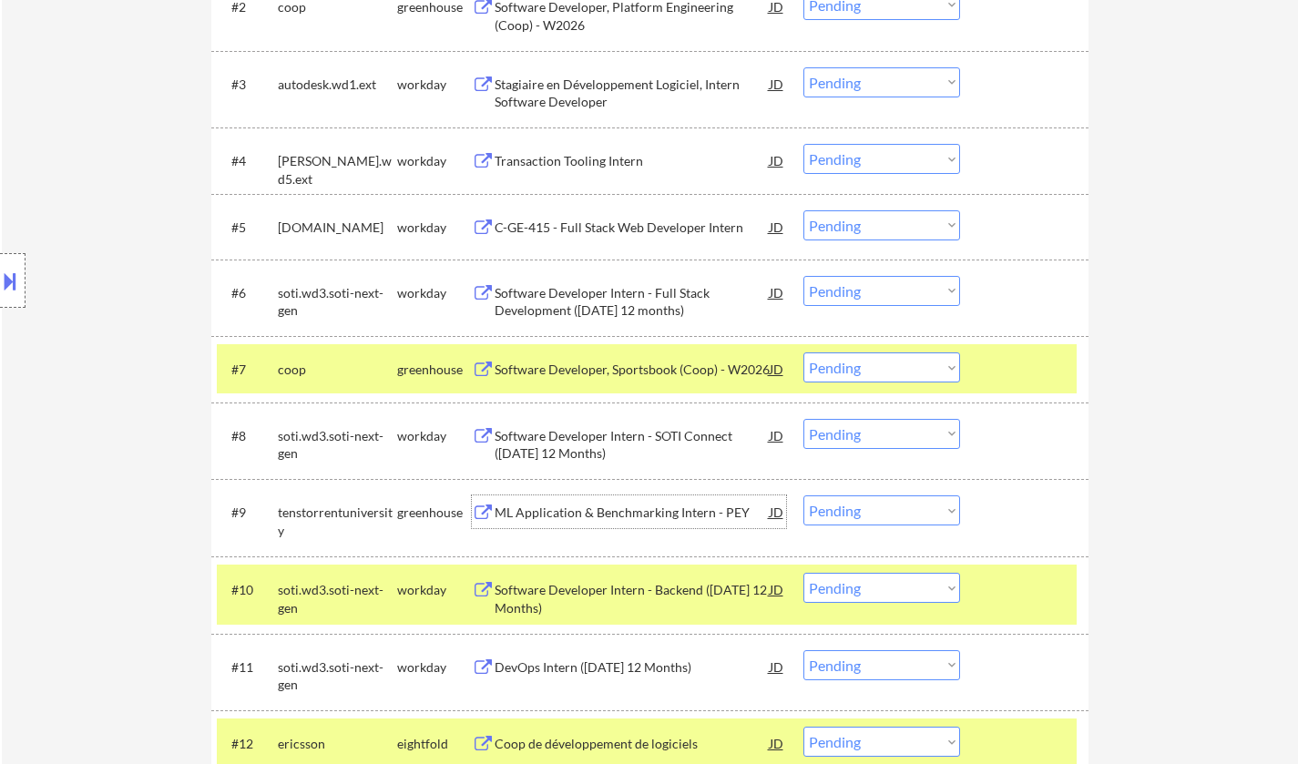
click at [649, 521] on div "ML Application & Benchmarking Intern - PEY" at bounding box center [632, 513] width 275 height 18
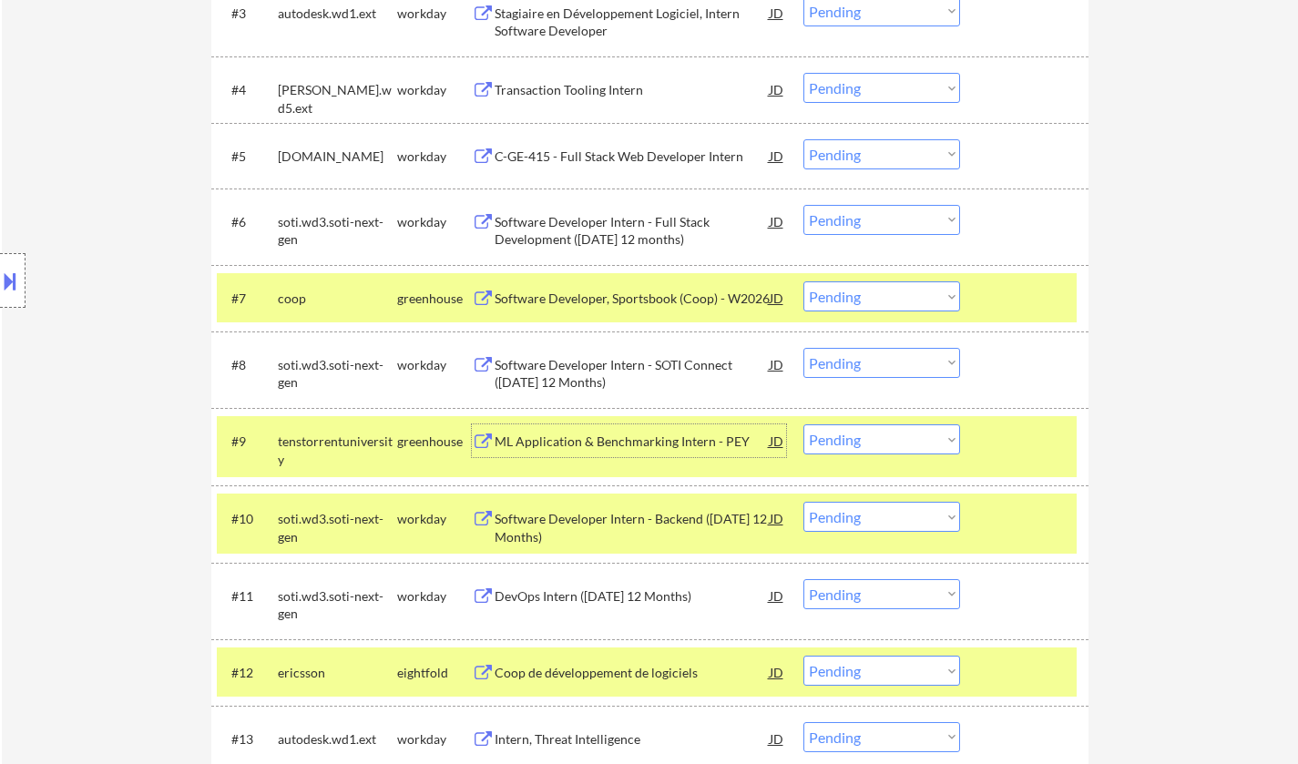
scroll to position [820, 0]
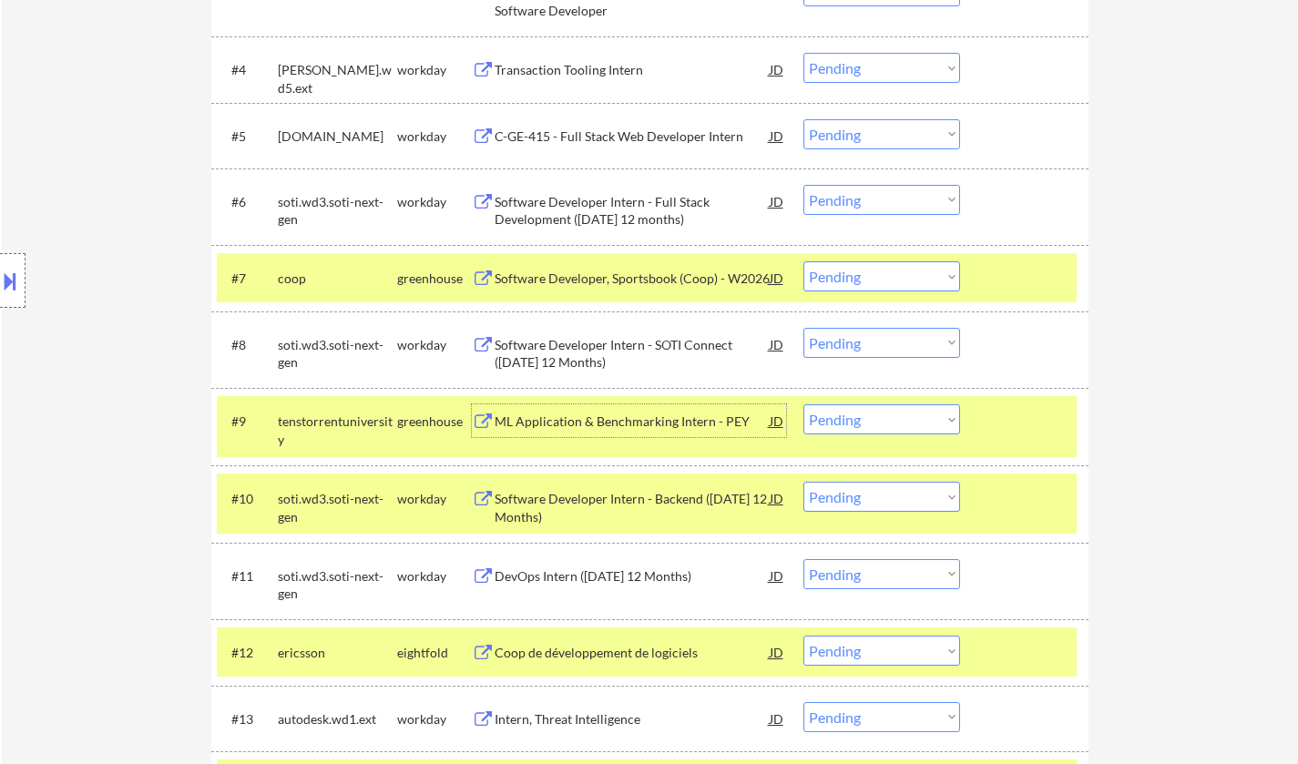
click at [911, 421] on select "Choose an option... Pending Applied Excluded (Questions) Excluded (Expired) Exc…" at bounding box center [882, 420] width 157 height 30
click at [804, 405] on select "Choose an option... Pending Applied Excluded (Questions) Excluded (Expired) Exc…" at bounding box center [882, 420] width 157 height 30
select select ""pending""
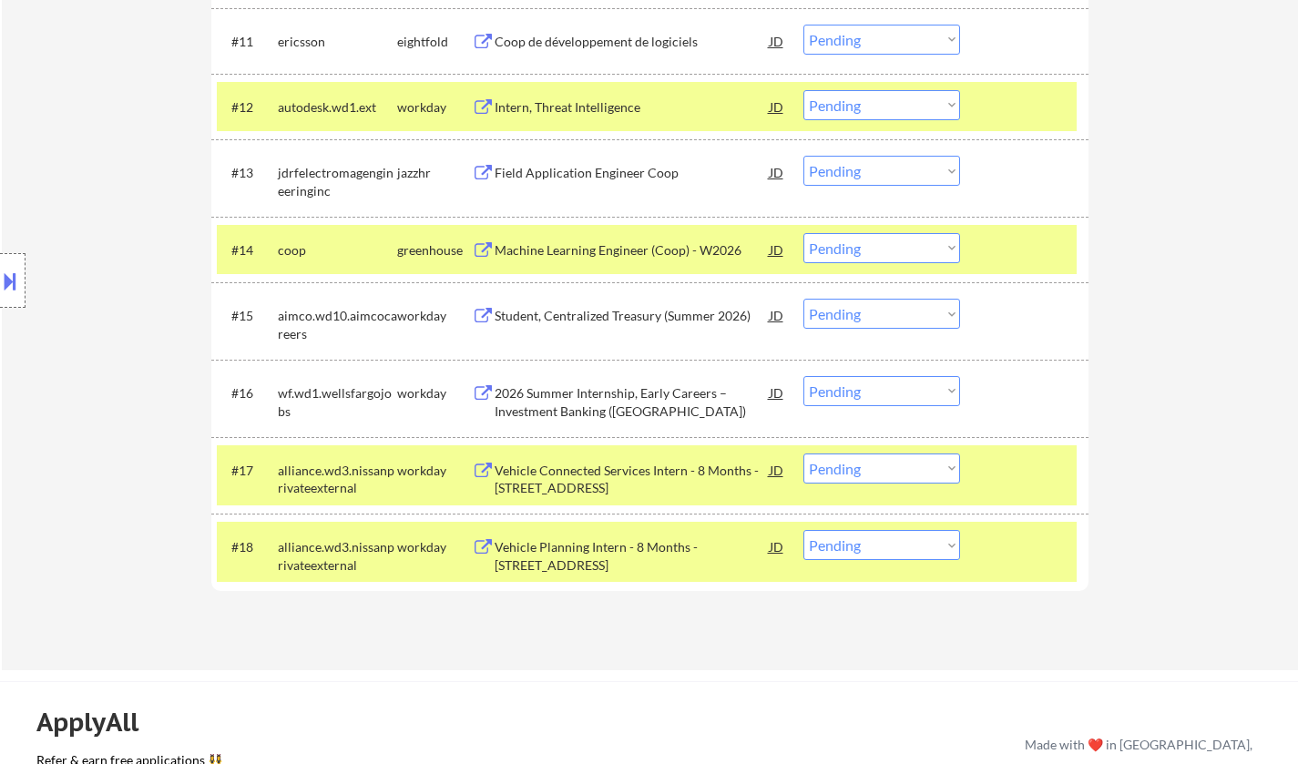
scroll to position [1276, 0]
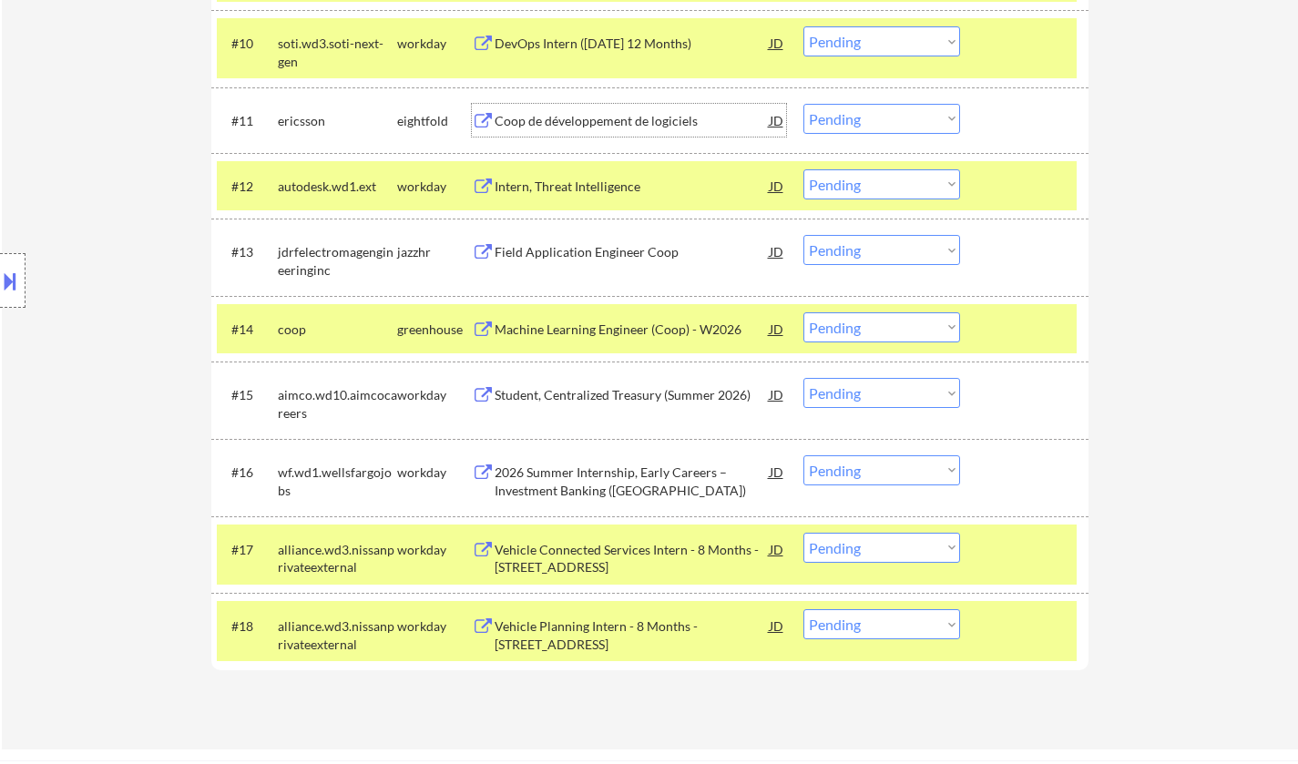
click at [539, 118] on div "Coop de développement de logiciels" at bounding box center [632, 121] width 275 height 18
